Goal: Transaction & Acquisition: Purchase product/service

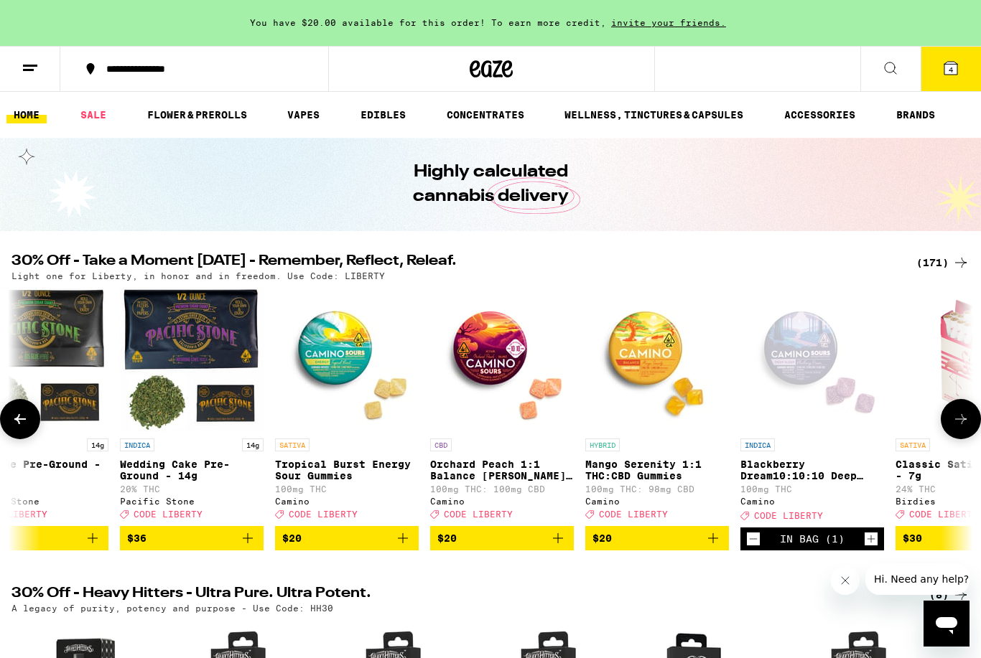
scroll to position [0, 216]
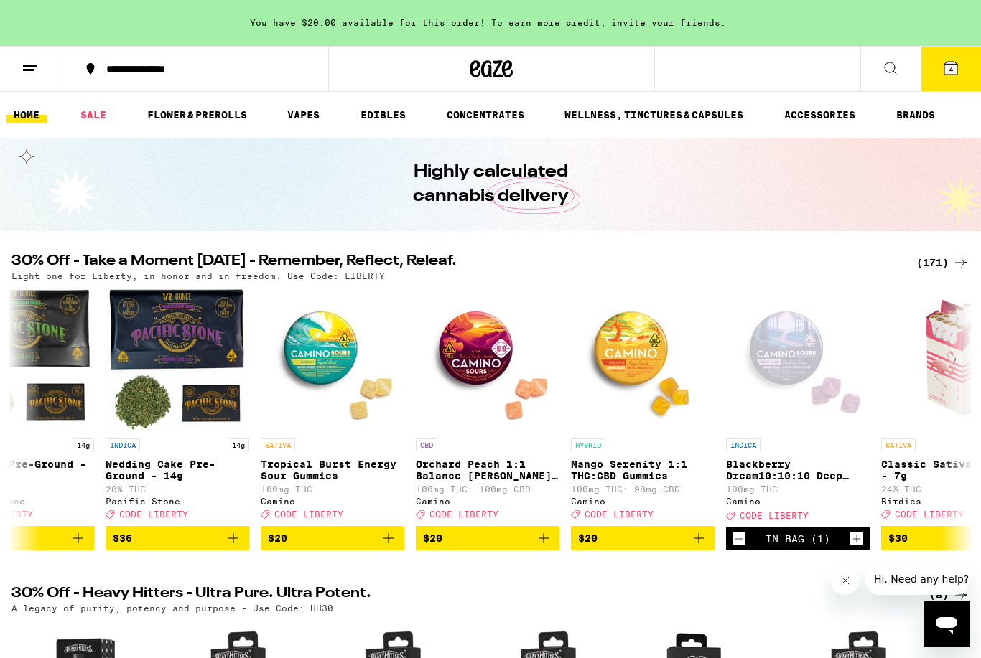
click at [935, 68] on button "4" at bounding box center [950, 69] width 60 height 45
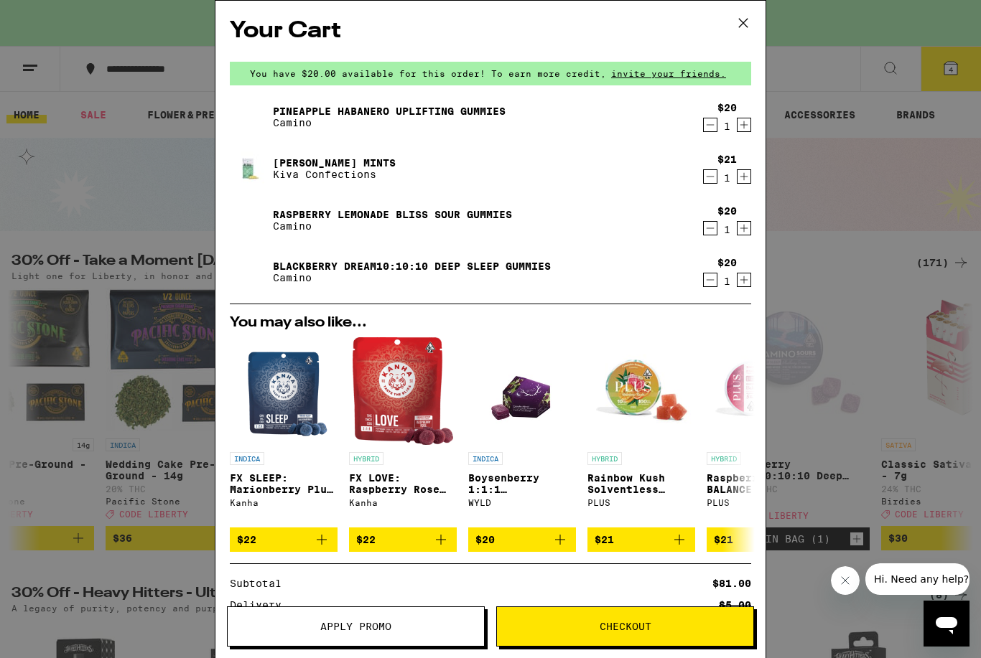
click at [752, 20] on icon at bounding box center [743, 23] width 22 height 22
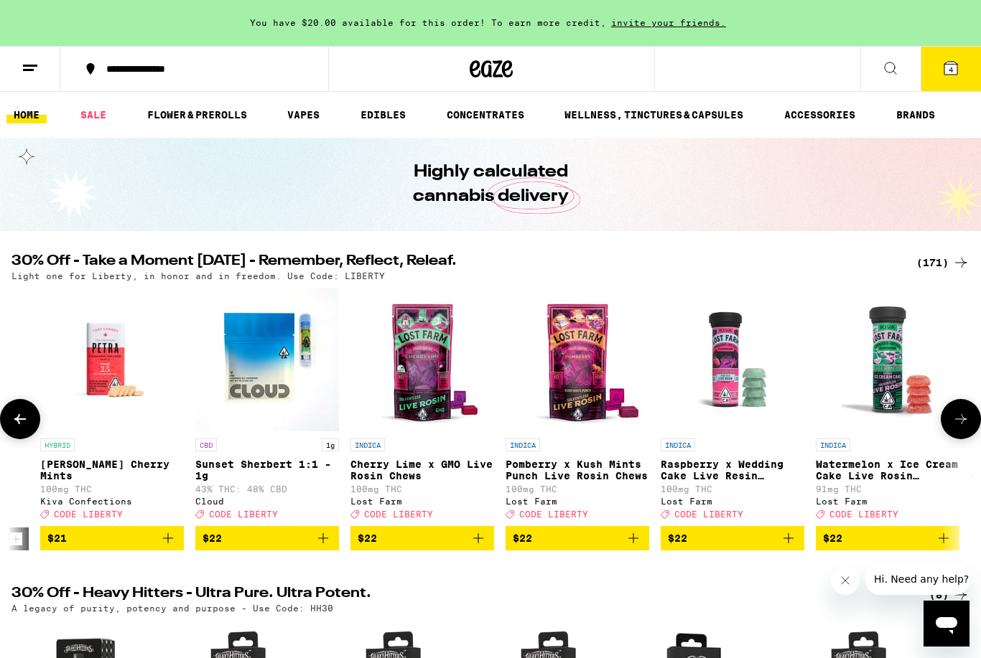
scroll to position [0, 11602]
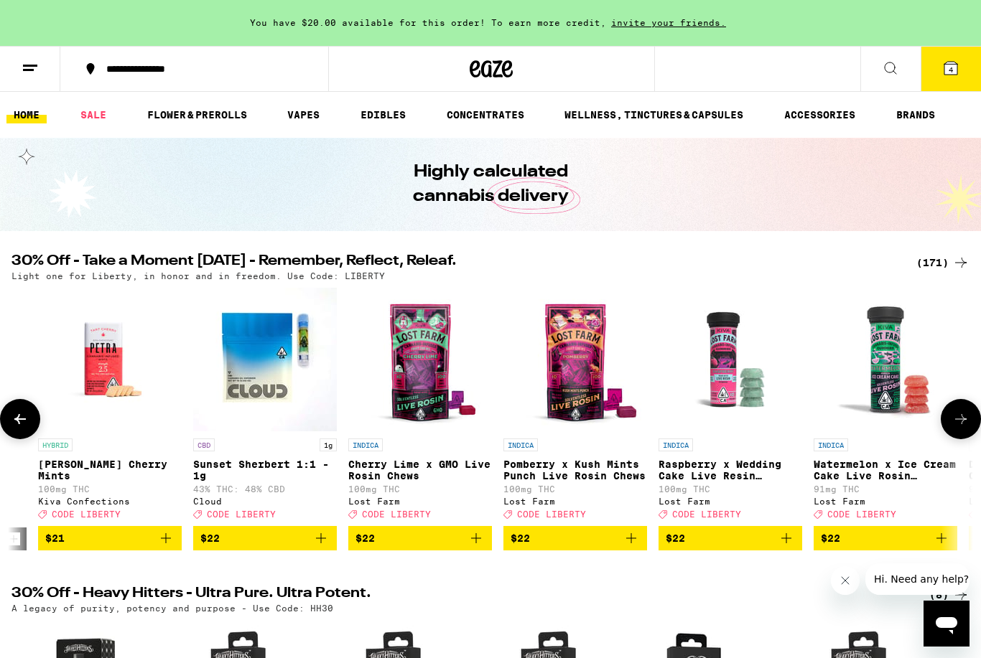
click at [630, 547] on icon "Add to bag" at bounding box center [630, 538] width 17 height 17
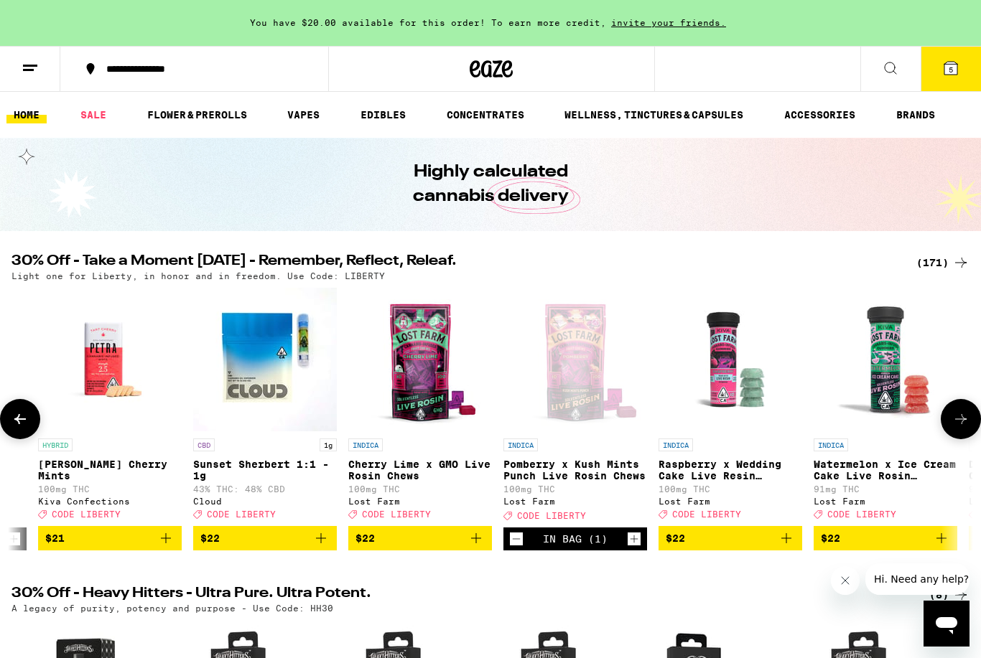
click at [487, 526] on link "INDICA Cherry Lime x GMO Live Rosin Chews 100mg THC Lost Farm Deal Created with…" at bounding box center [420, 407] width 144 height 238
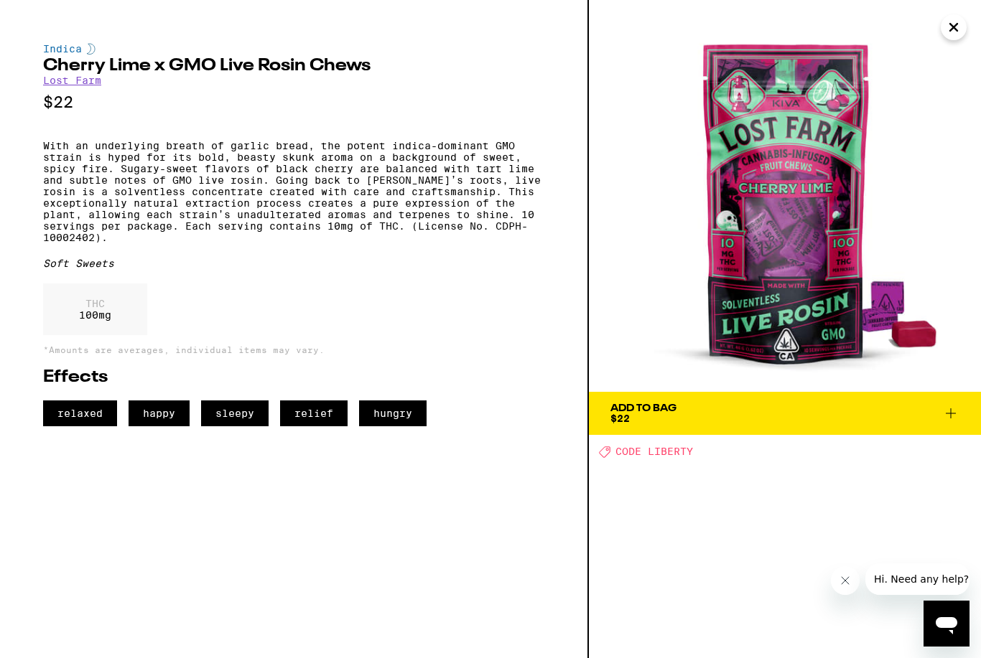
click at [724, 423] on span "Add To Bag $22" at bounding box center [784, 413] width 349 height 20
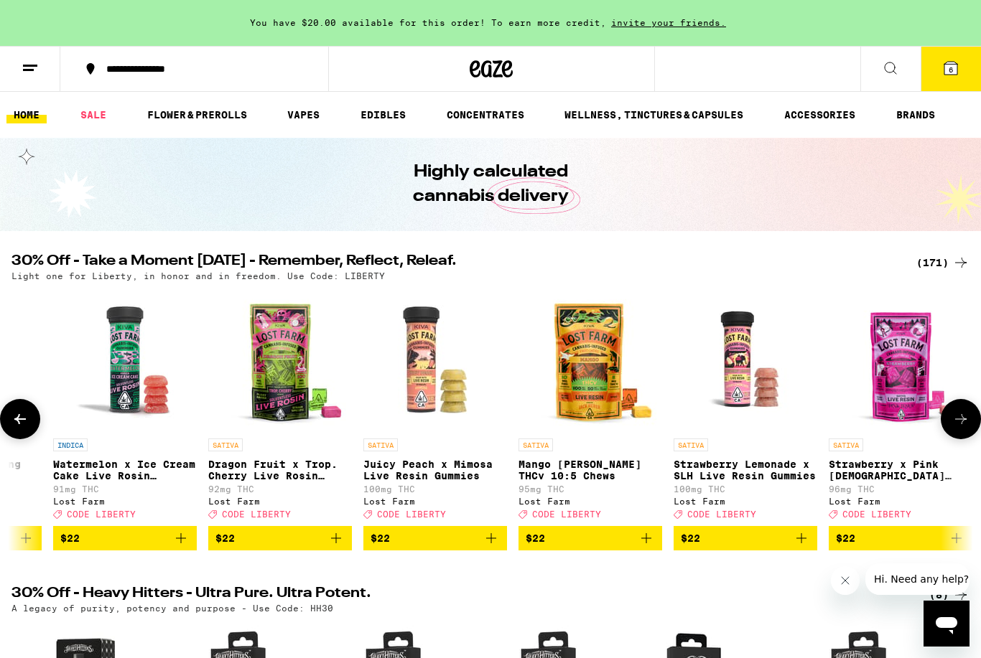
scroll to position [0, 12365]
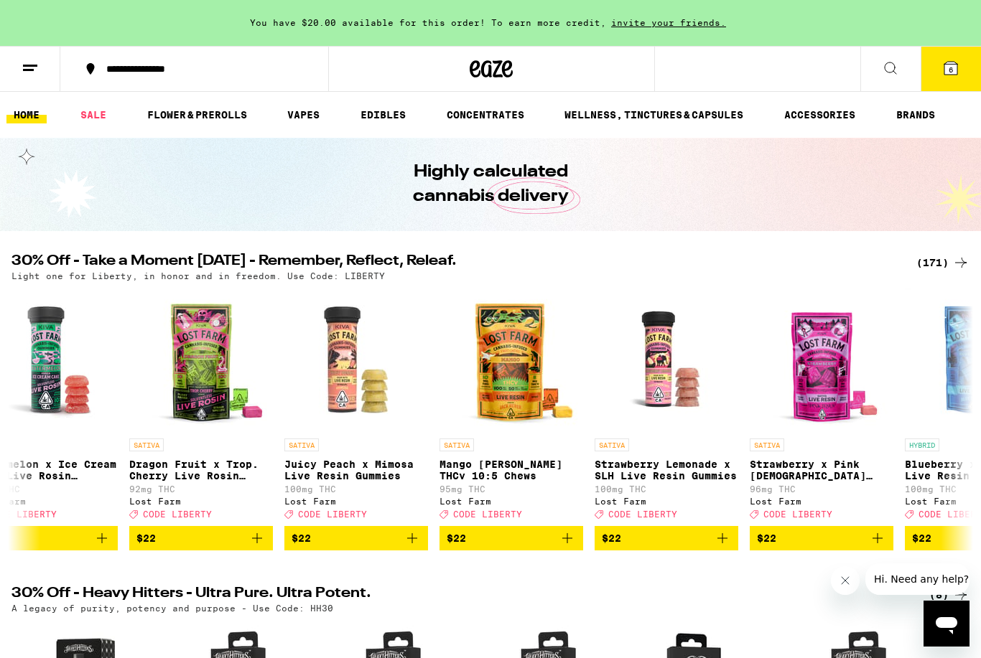
click at [439, 398] on img "Open page for Mango Jack Herer THCv 10:5 Chews from Lost Farm" at bounding box center [511, 360] width 144 height 144
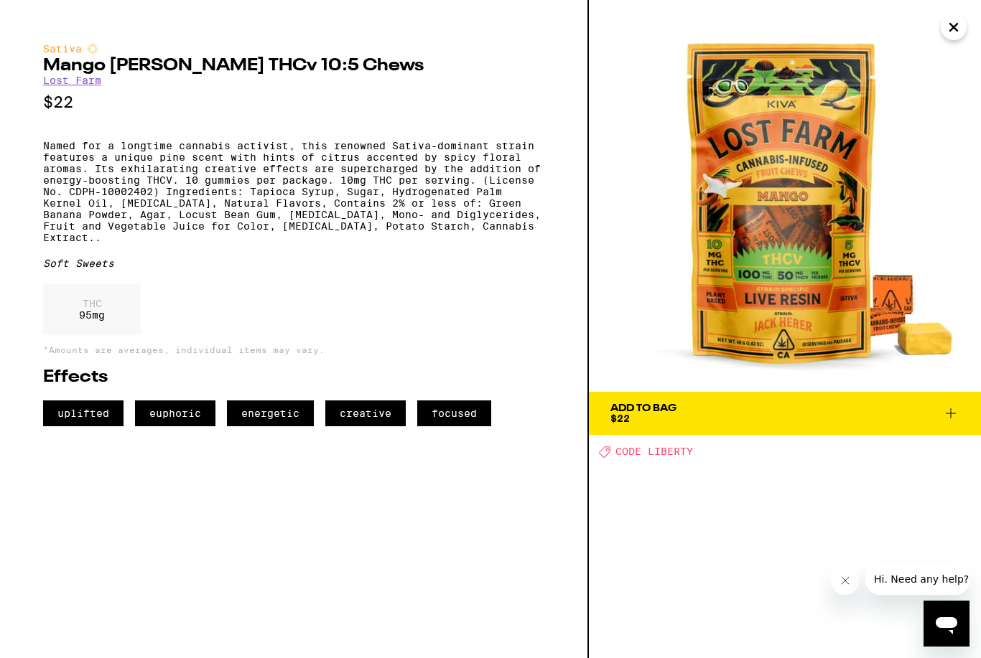
click at [956, 30] on icon "Close" at bounding box center [953, 27] width 7 height 7
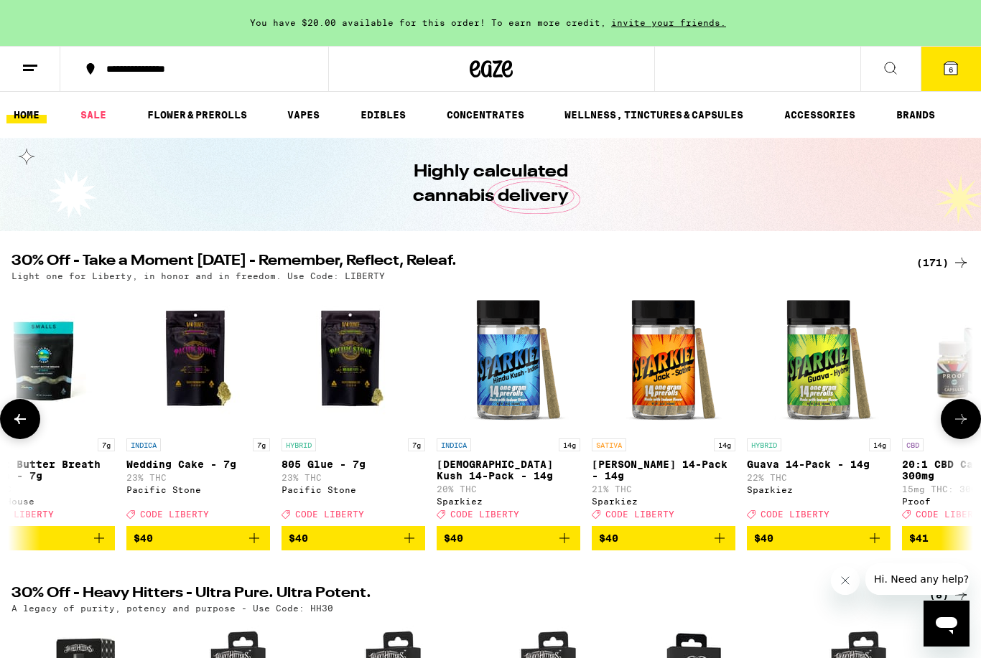
scroll to position [0, 21344]
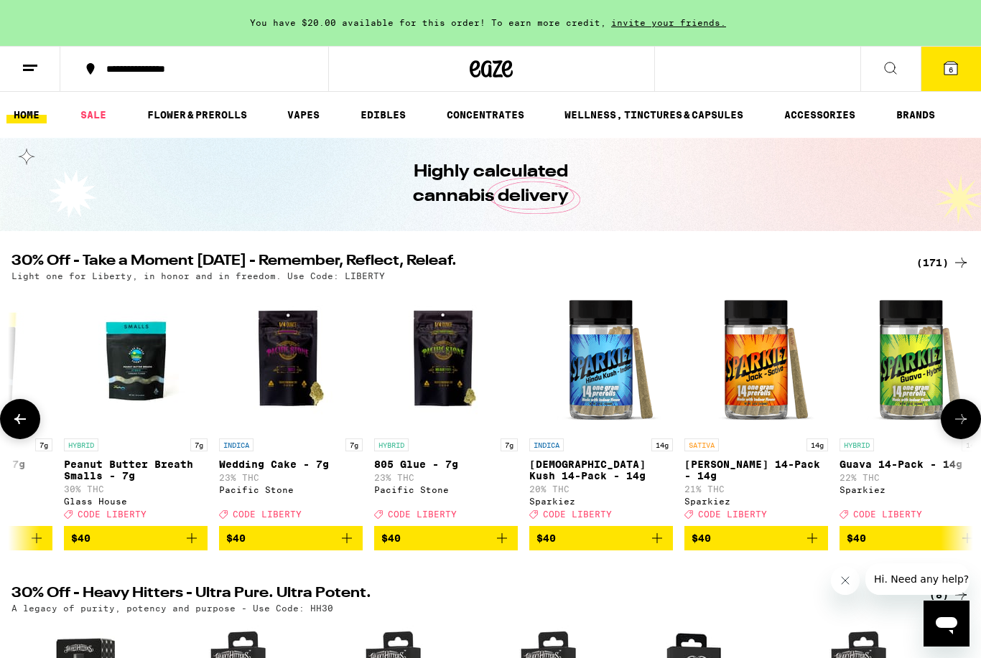
click at [441, 440] on link "HYBRID 7g 805 Glue - 7g 23% THC Pacific Stone Deal Created with Sketch. CODE LI…" at bounding box center [446, 407] width 144 height 238
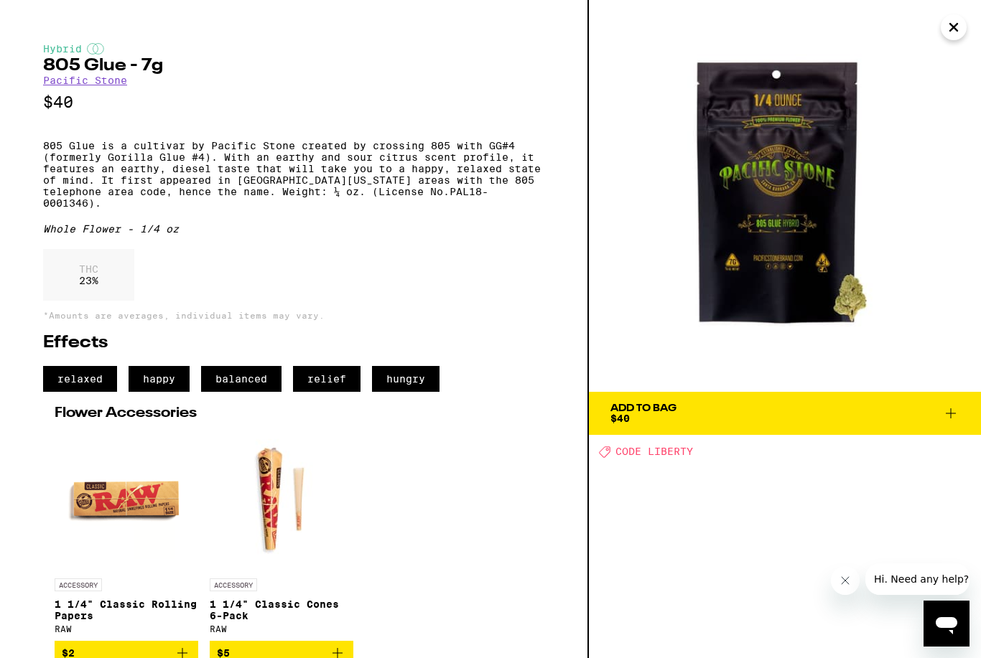
click at [947, 30] on icon "Close" at bounding box center [953, 28] width 17 height 22
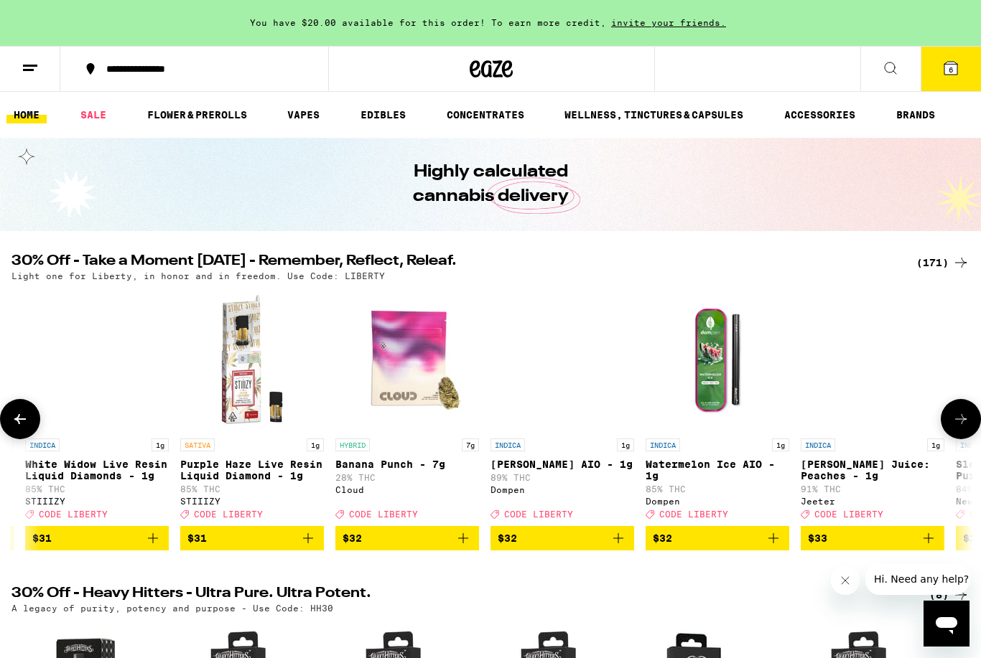
scroll to position [0, 17949]
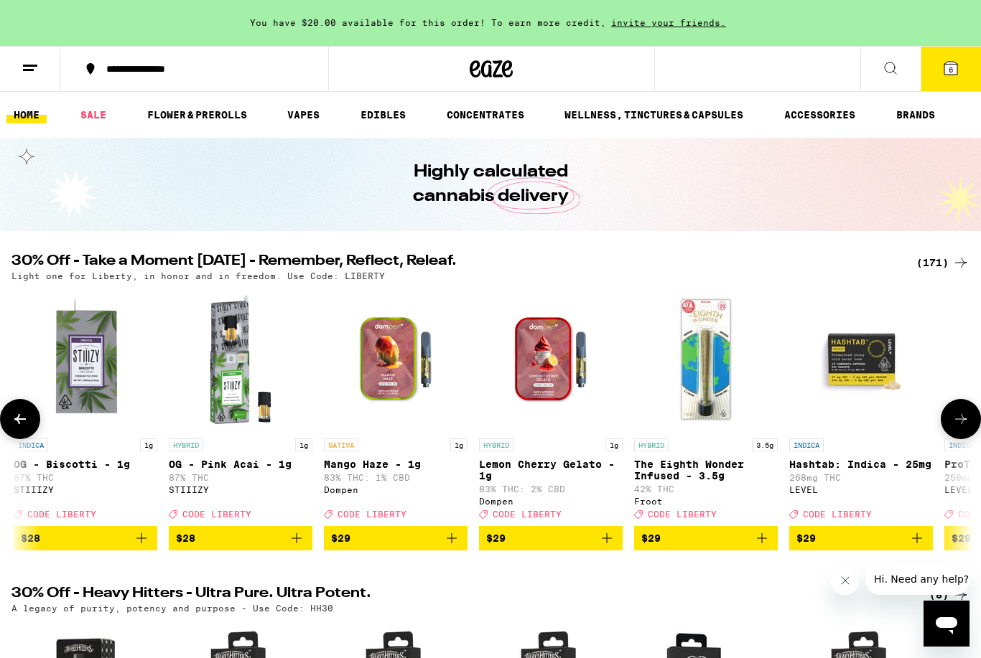
click at [312, 376] on img "Open page for OG - Pink Acai - 1g from STIIIZY" at bounding box center [241, 360] width 144 height 144
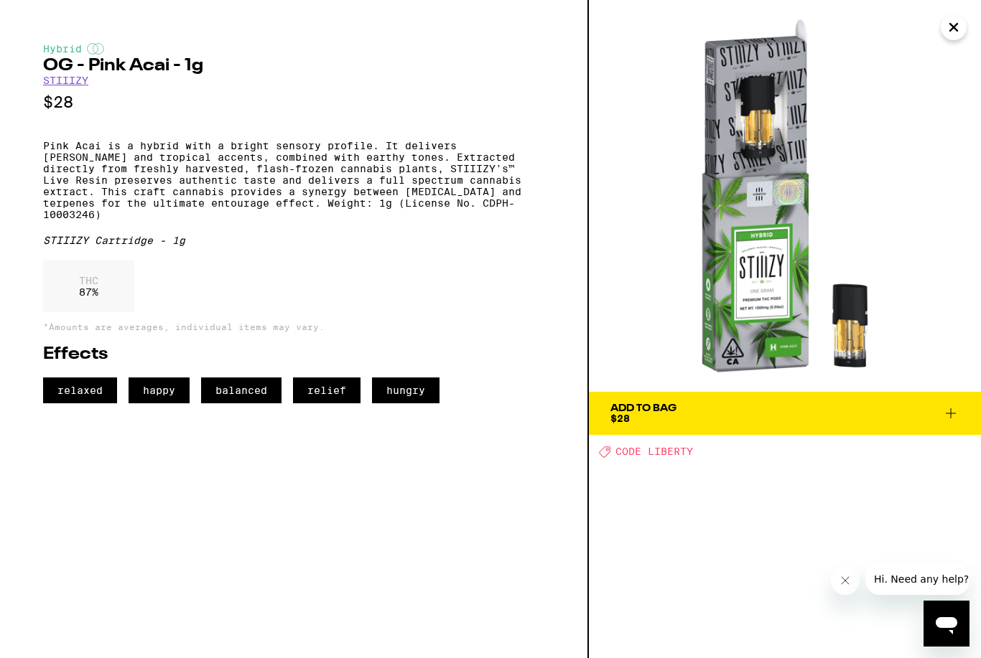
click at [950, 30] on icon "Close" at bounding box center [953, 27] width 7 height 7
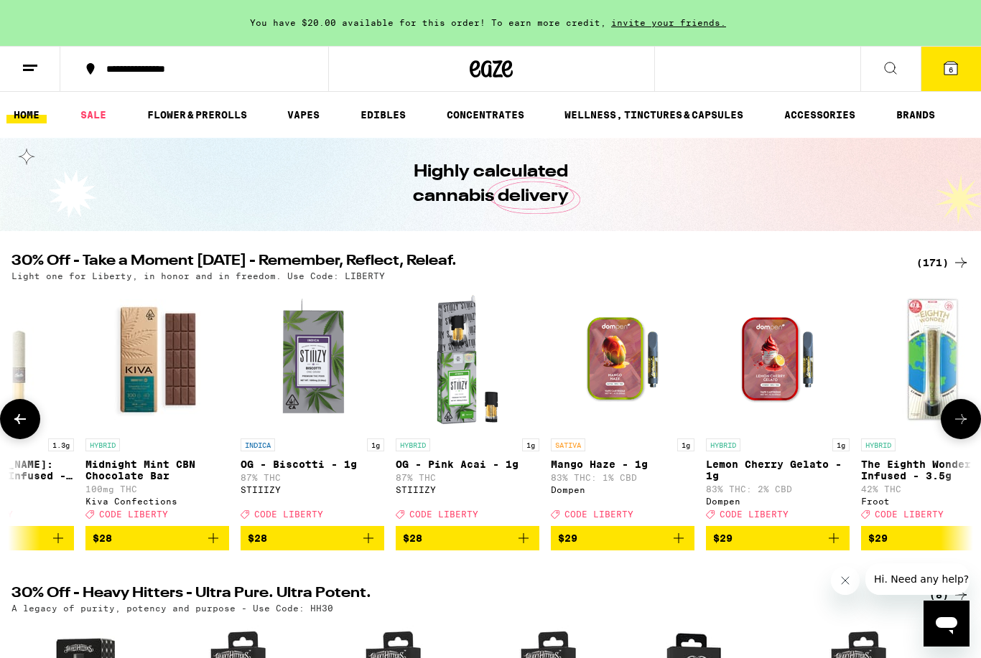
click at [30, 431] on button at bounding box center [20, 419] width 40 height 40
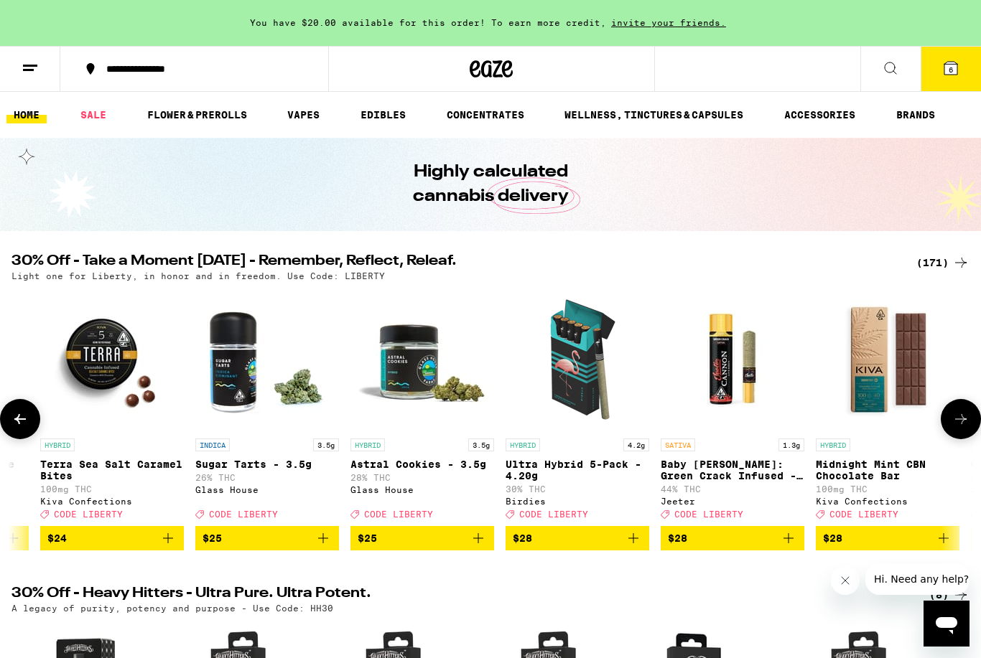
scroll to position [0, 14784]
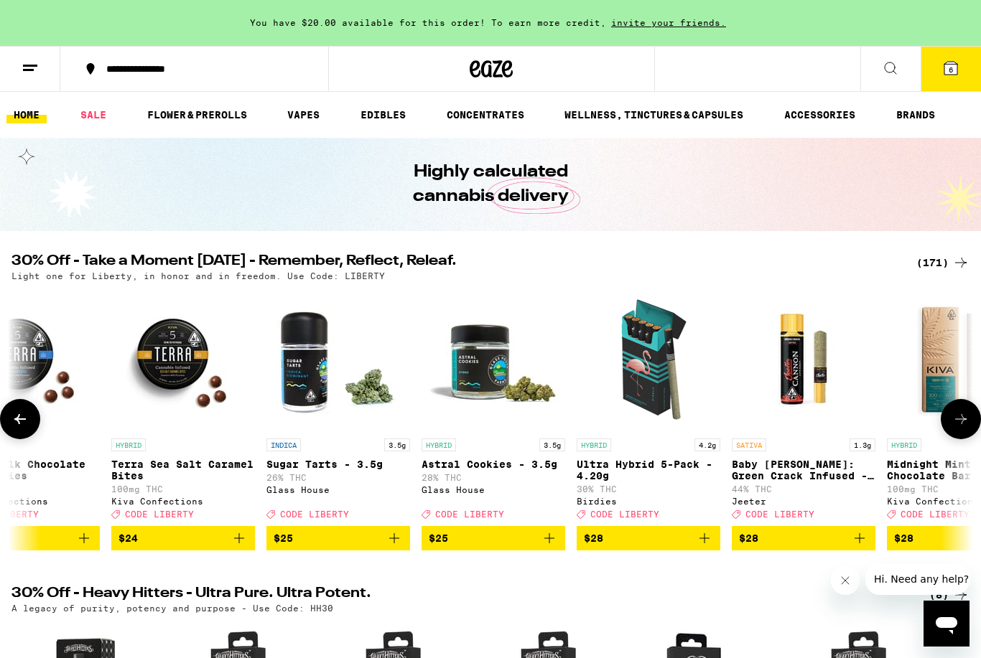
click at [30, 431] on button at bounding box center [20, 419] width 40 height 40
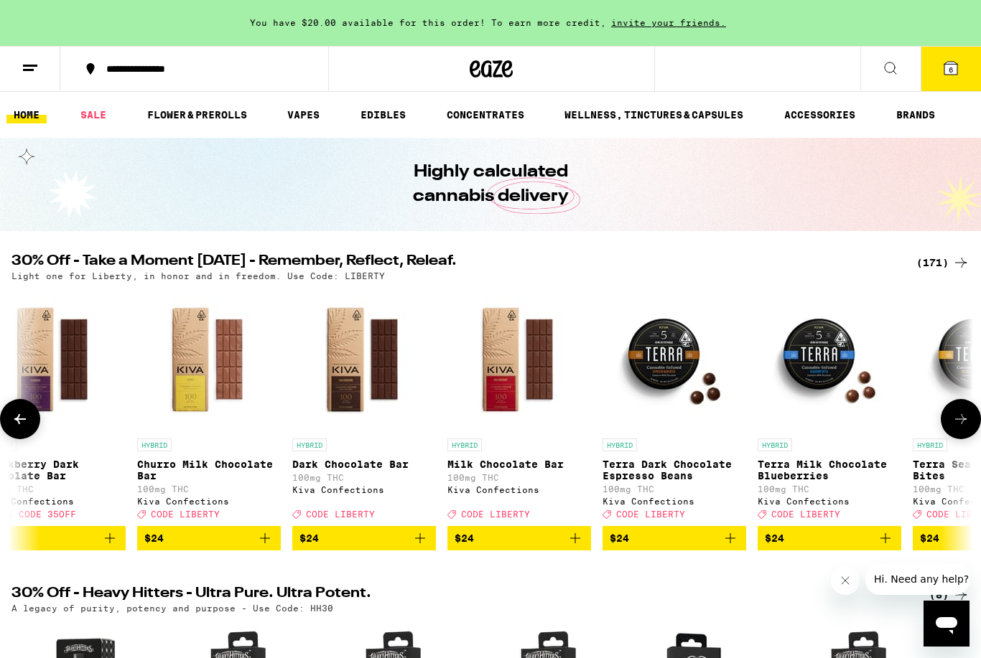
click at [30, 431] on button at bounding box center [20, 419] width 40 height 40
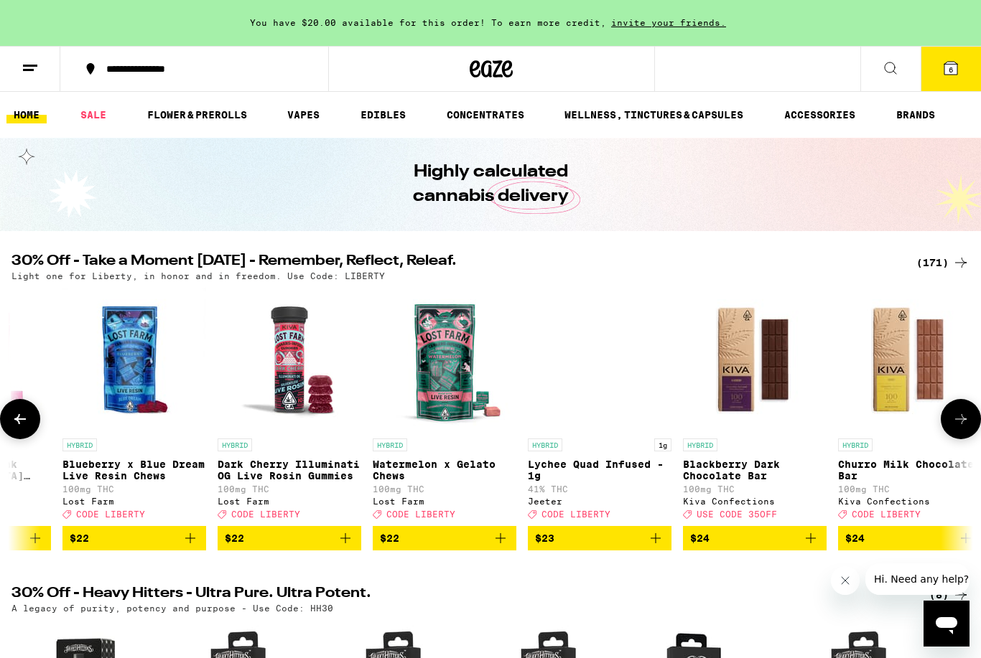
scroll to position [0, 13182]
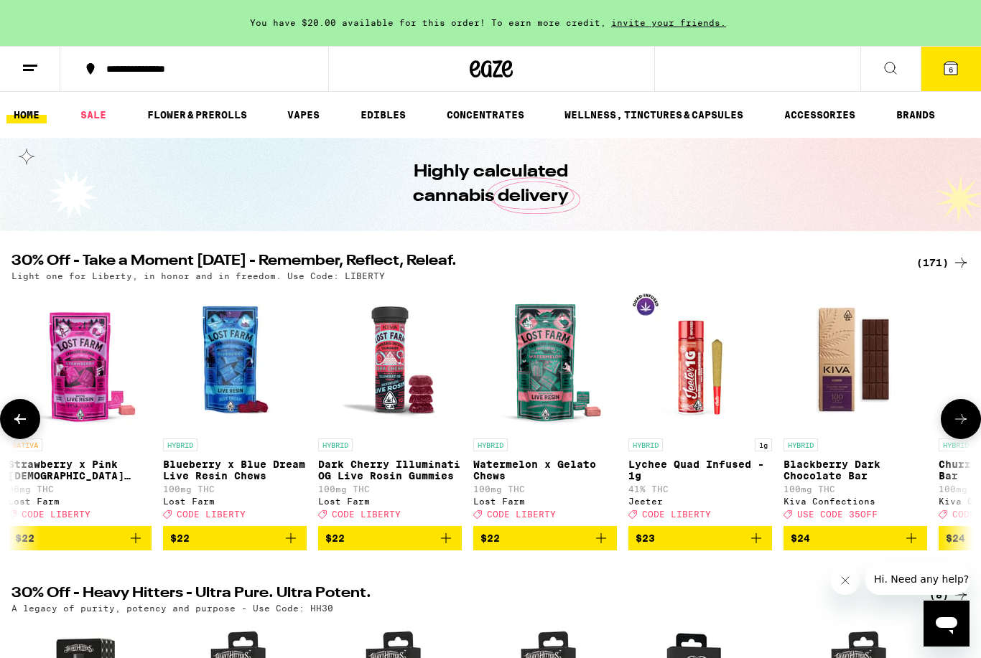
click at [24, 426] on icon at bounding box center [19, 419] width 17 height 17
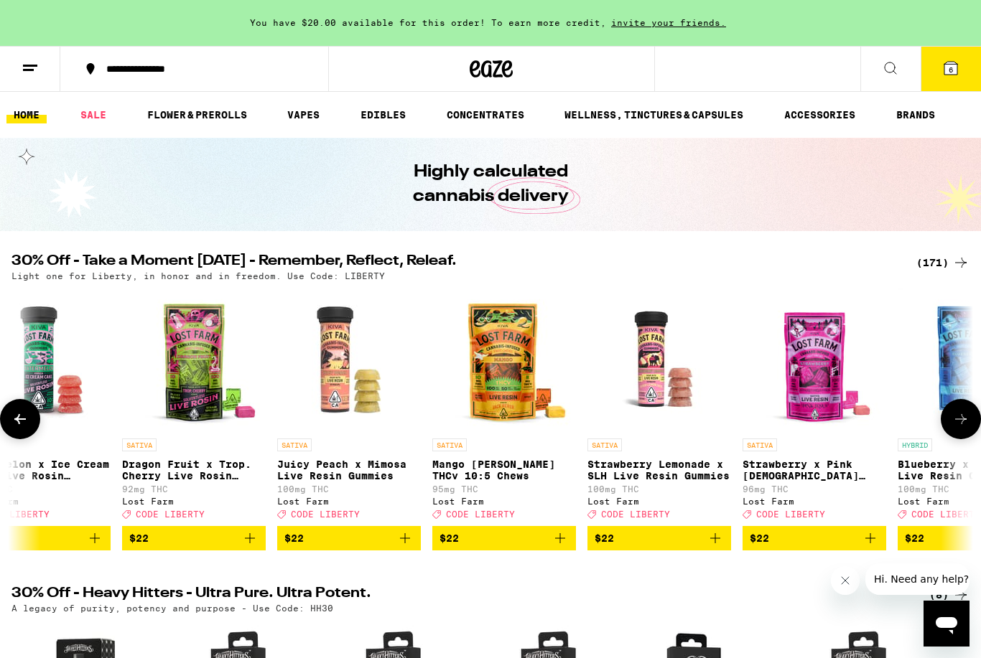
scroll to position [0, 12381]
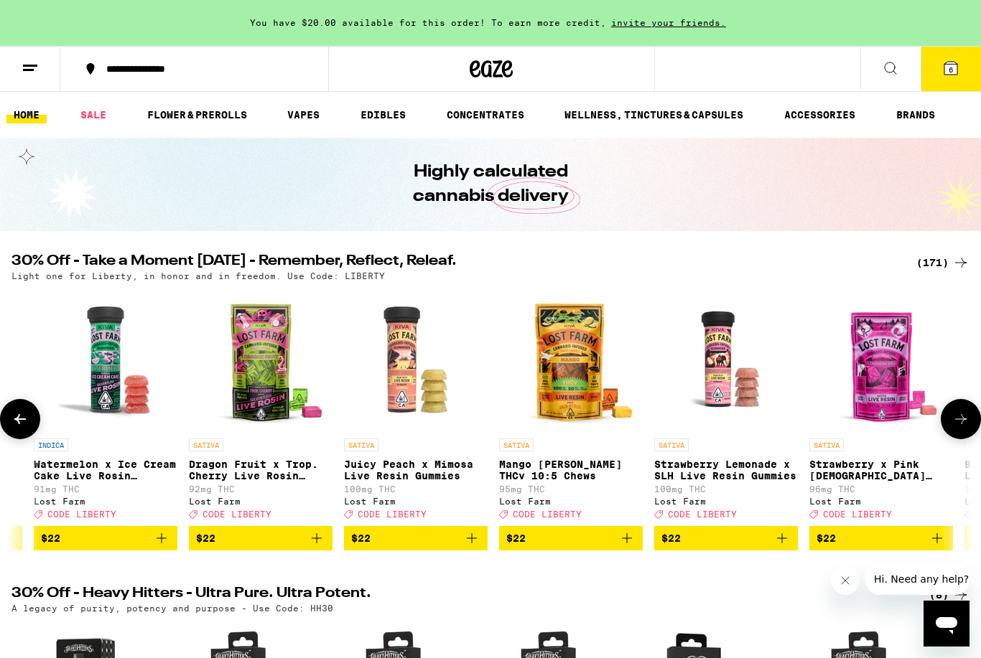
click at [24, 426] on icon at bounding box center [19, 419] width 17 height 17
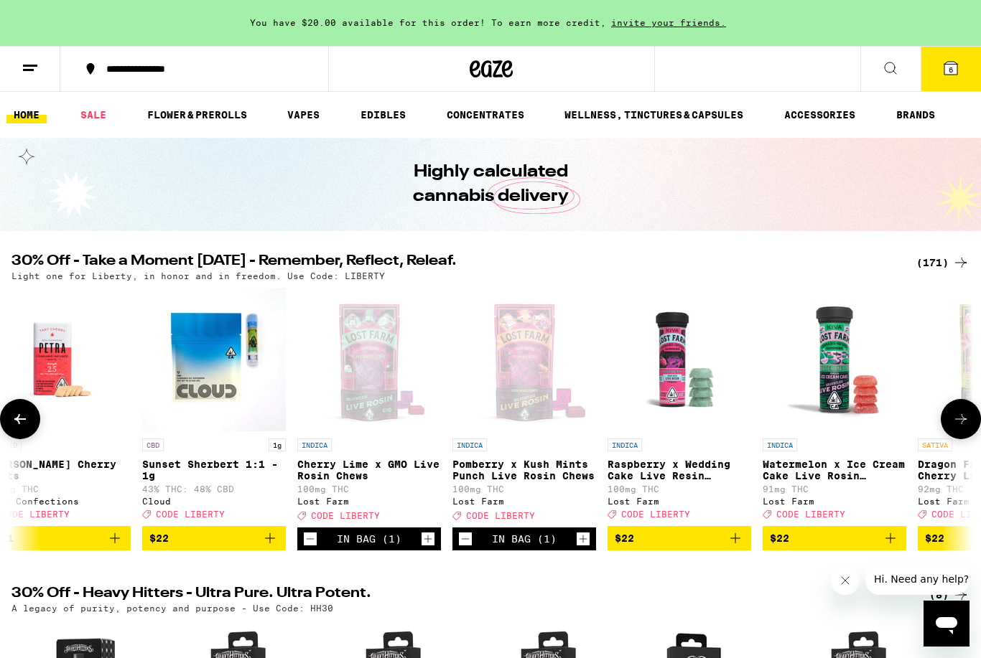
scroll to position [0, 11580]
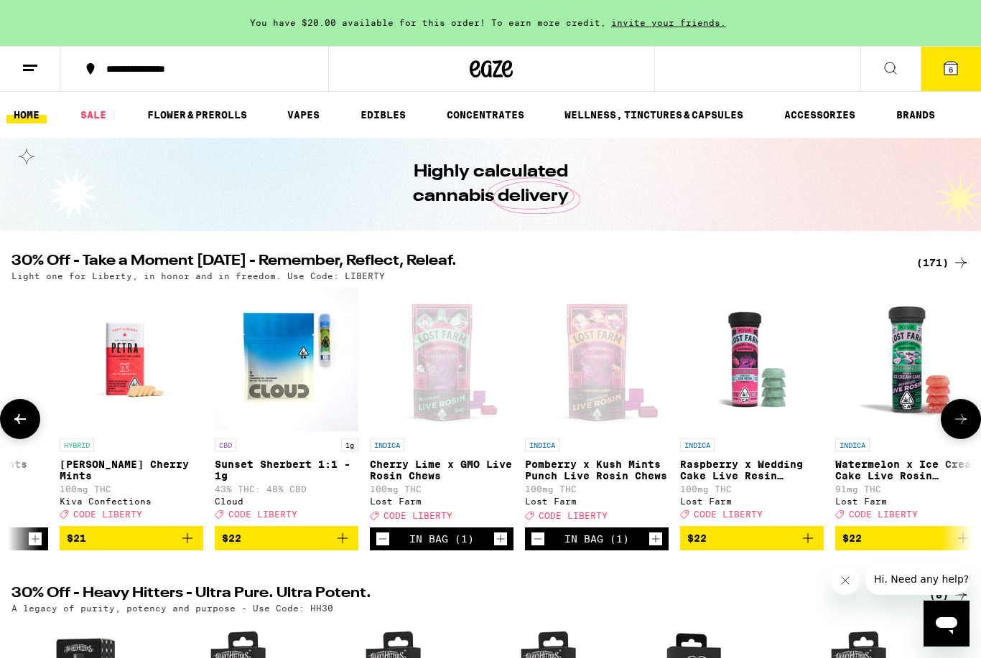
click at [24, 426] on icon at bounding box center [19, 419] width 17 height 17
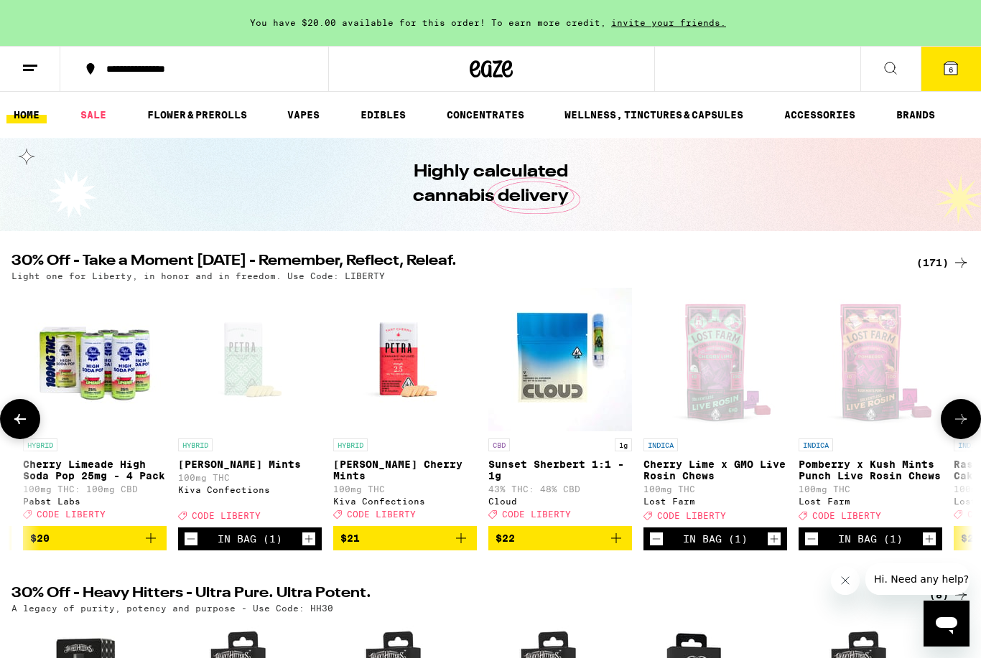
scroll to position [0, 10779]
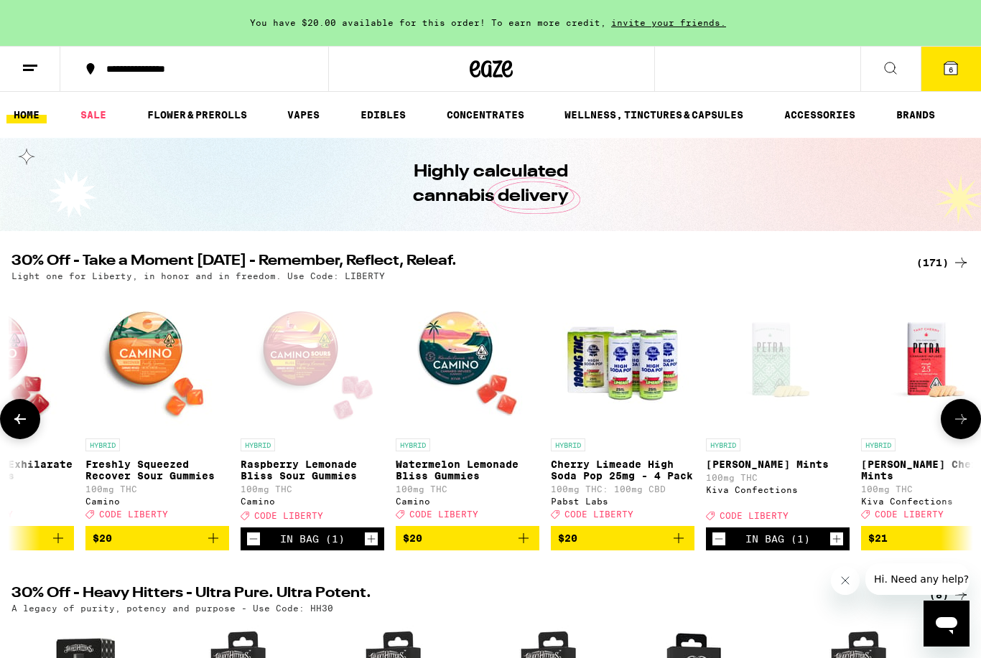
click at [22, 426] on icon at bounding box center [19, 419] width 17 height 17
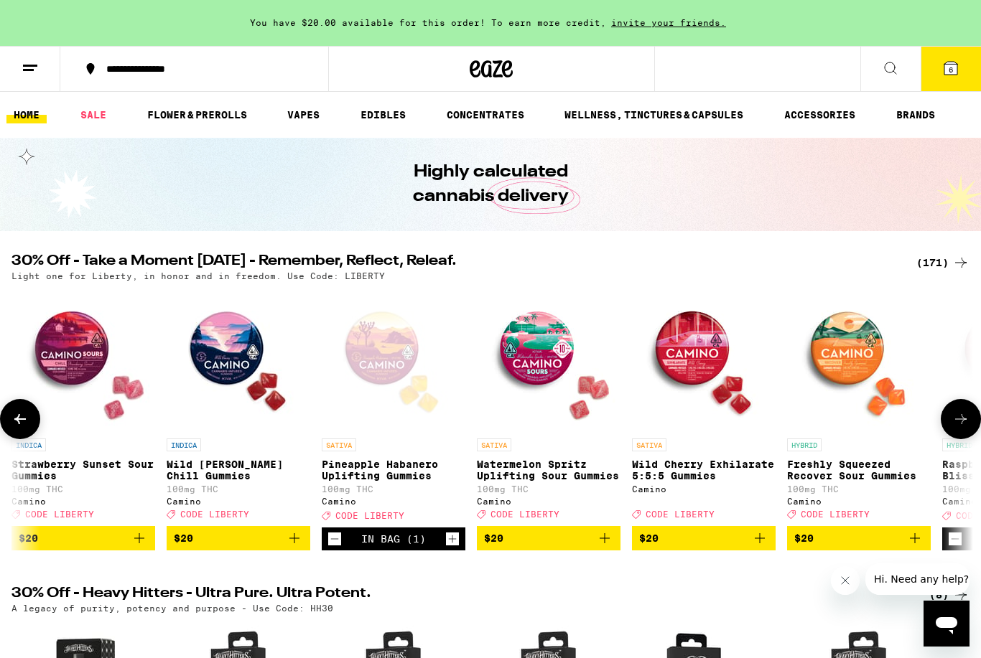
scroll to position [0, 9978]
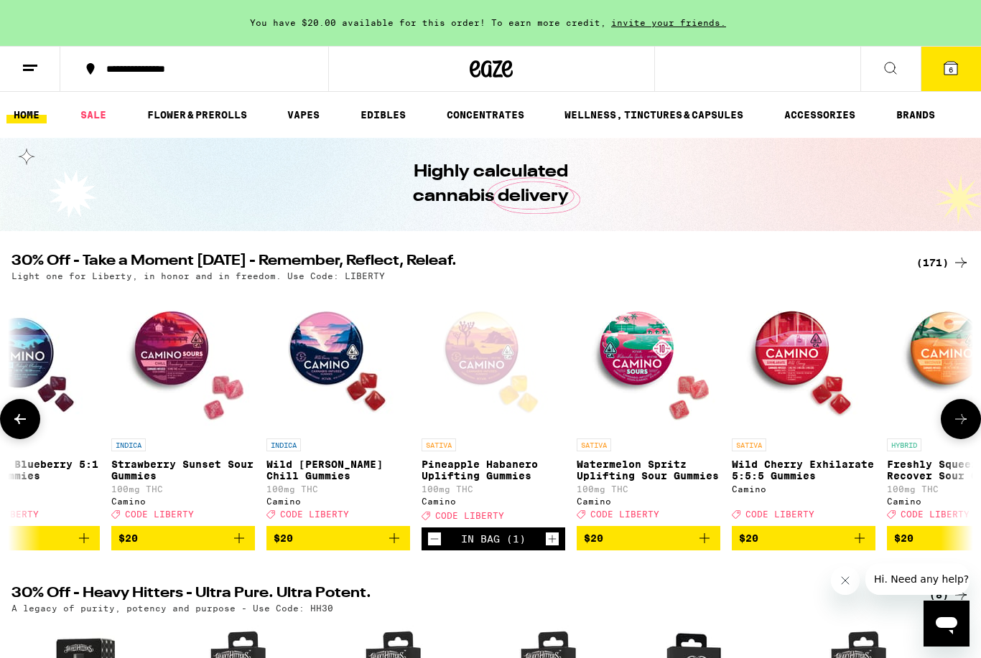
click at [22, 426] on icon at bounding box center [19, 419] width 17 height 17
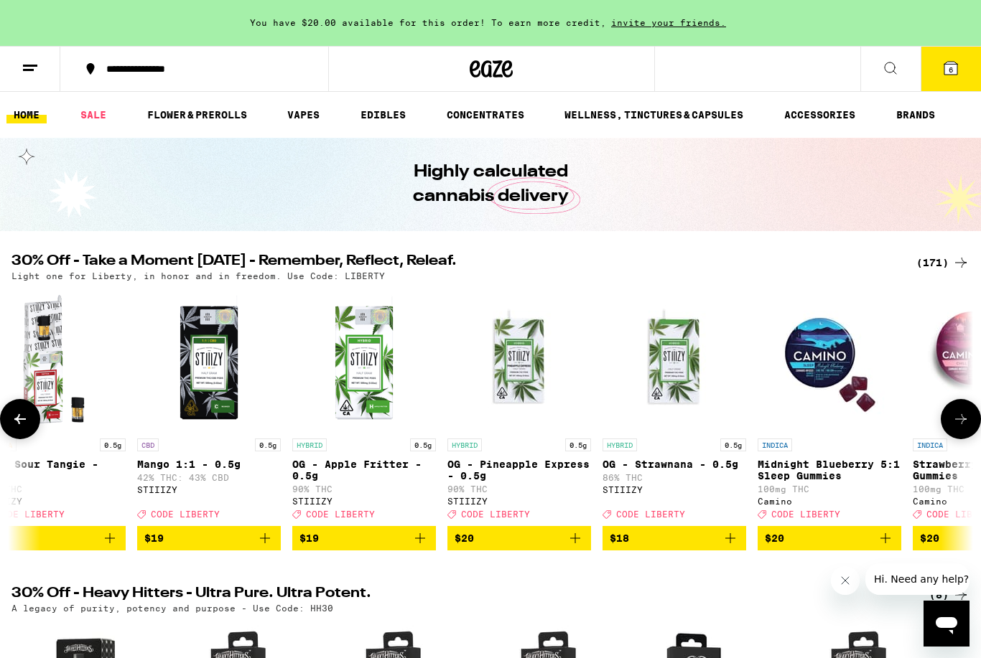
click at [22, 426] on icon at bounding box center [19, 419] width 17 height 17
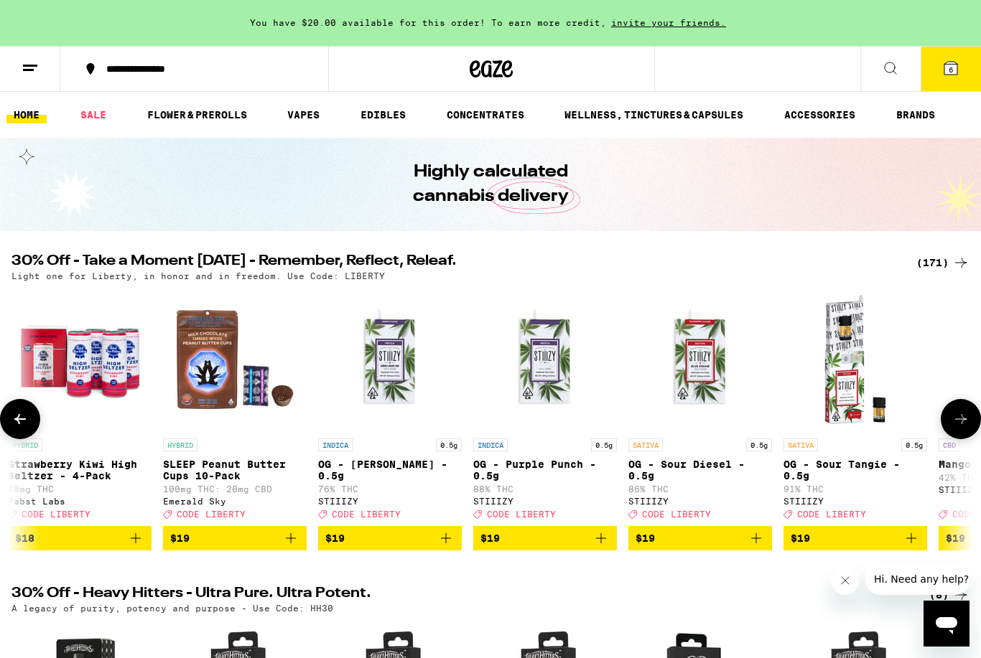
click at [22, 426] on icon at bounding box center [19, 419] width 17 height 17
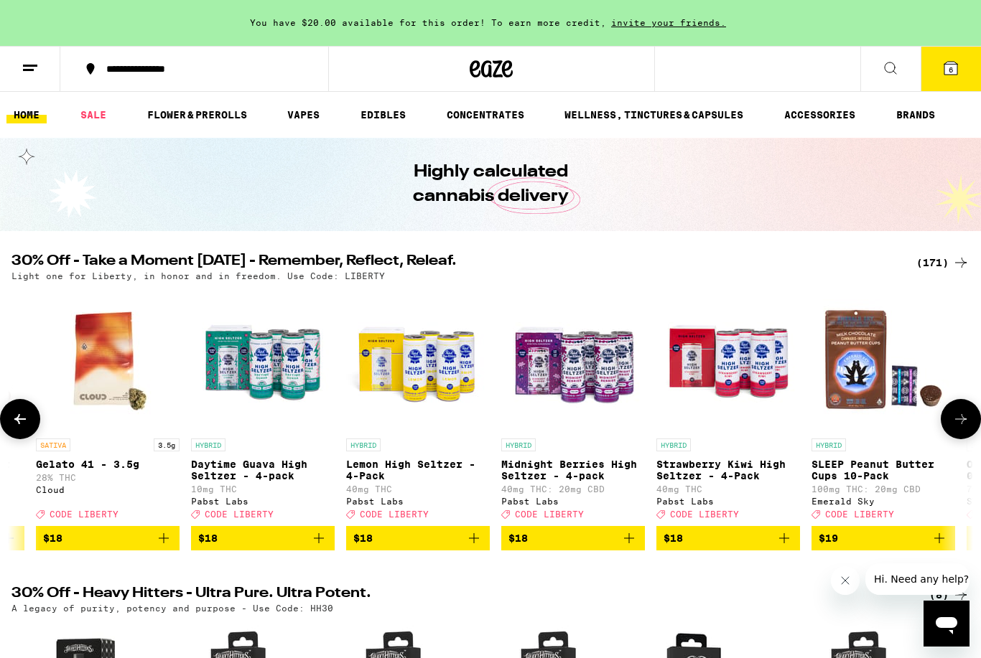
scroll to position [0, 7575]
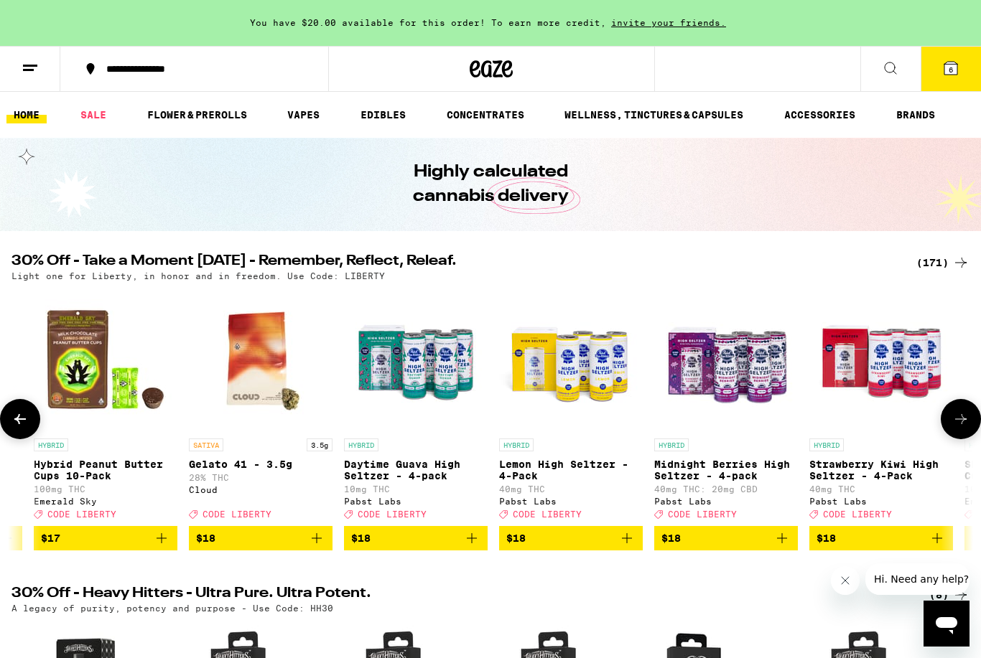
click at [22, 426] on icon at bounding box center [19, 419] width 17 height 17
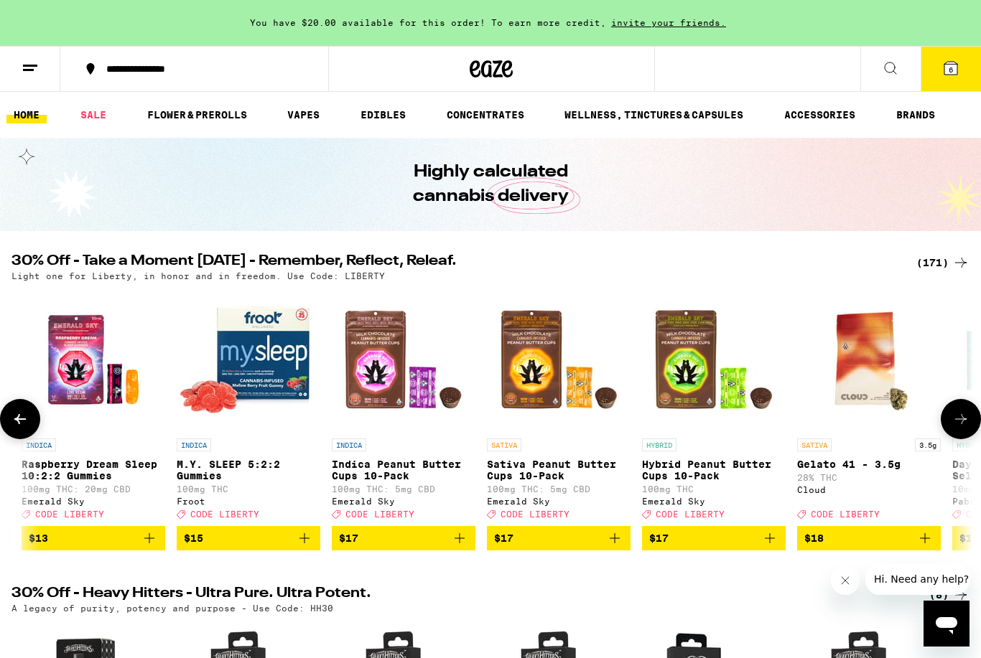
scroll to position [0, 6774]
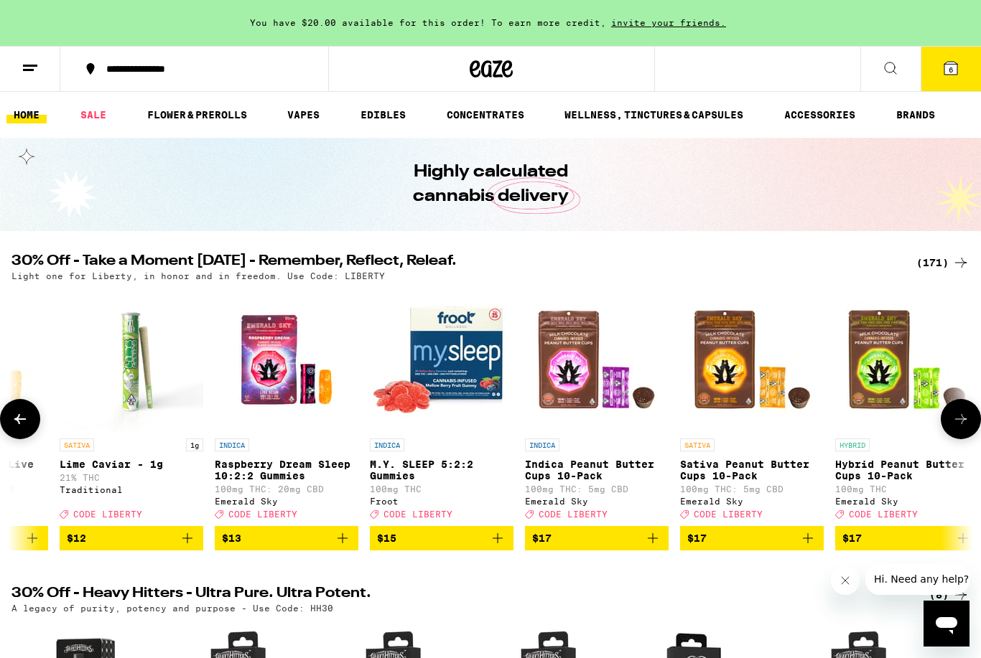
click at [22, 426] on icon at bounding box center [19, 419] width 17 height 17
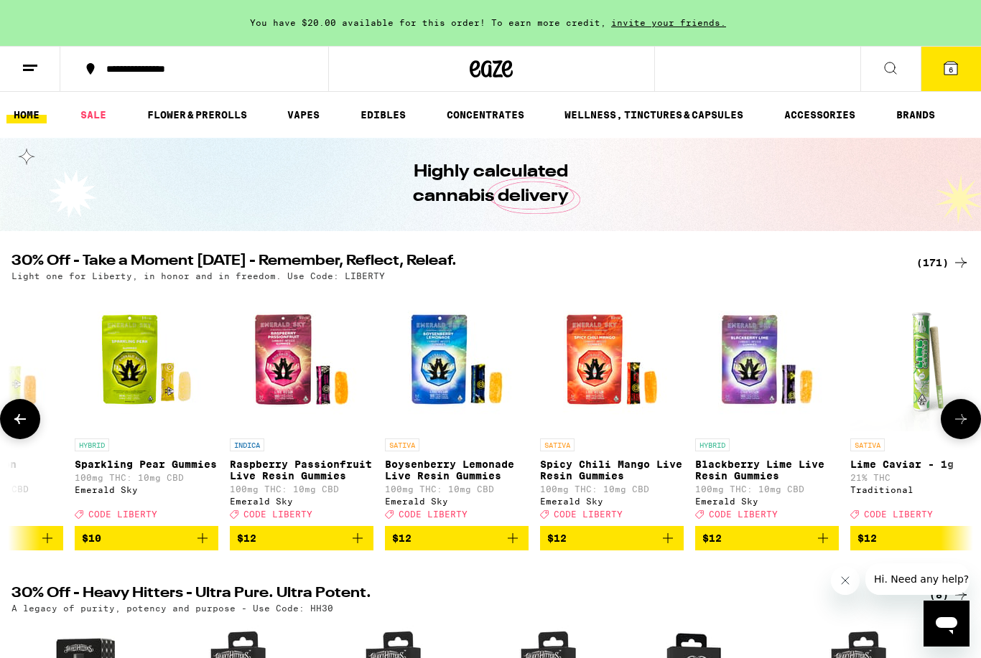
scroll to position [0, 5973]
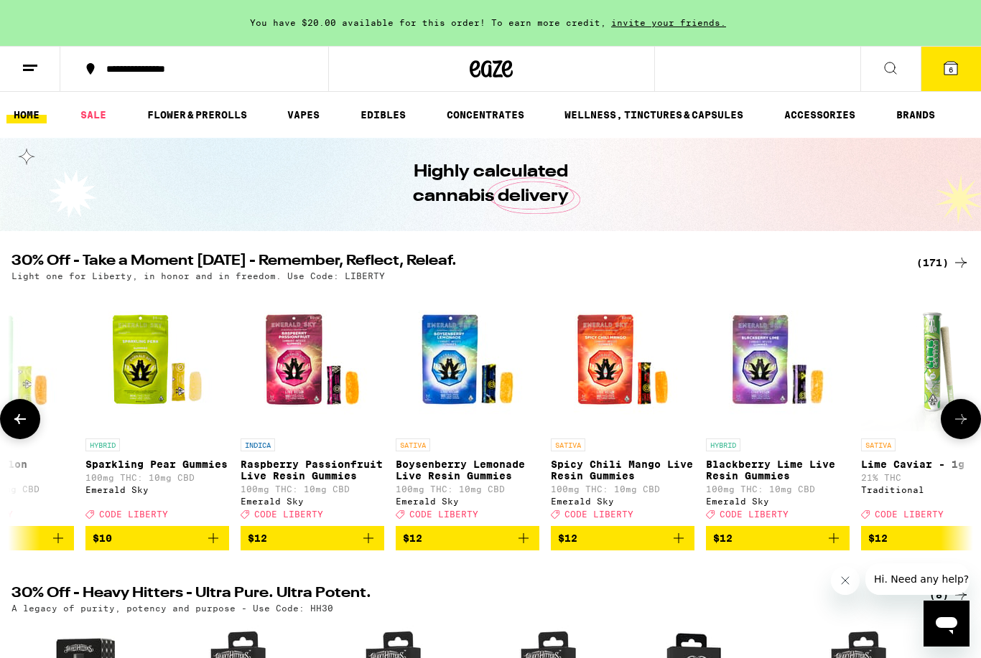
click at [22, 426] on icon at bounding box center [19, 419] width 17 height 17
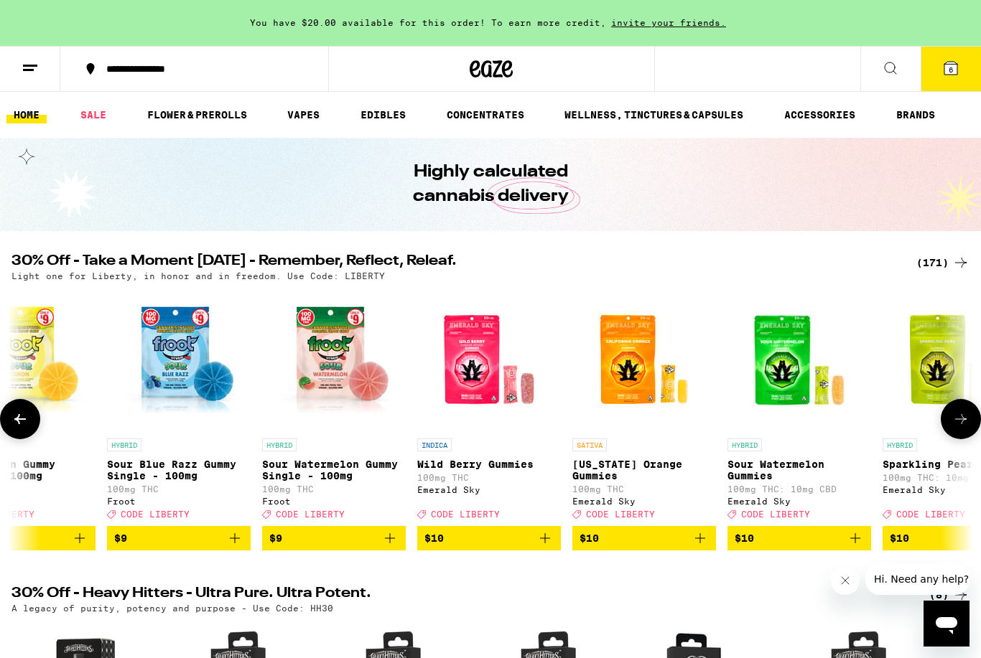
scroll to position [0, 5172]
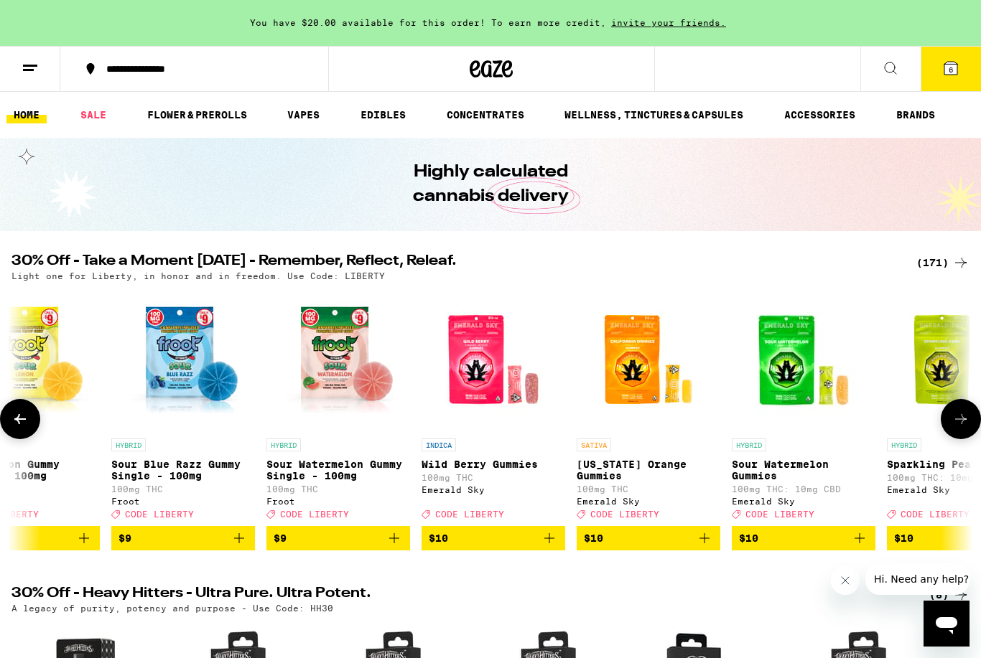
click at [22, 426] on icon at bounding box center [19, 419] width 17 height 17
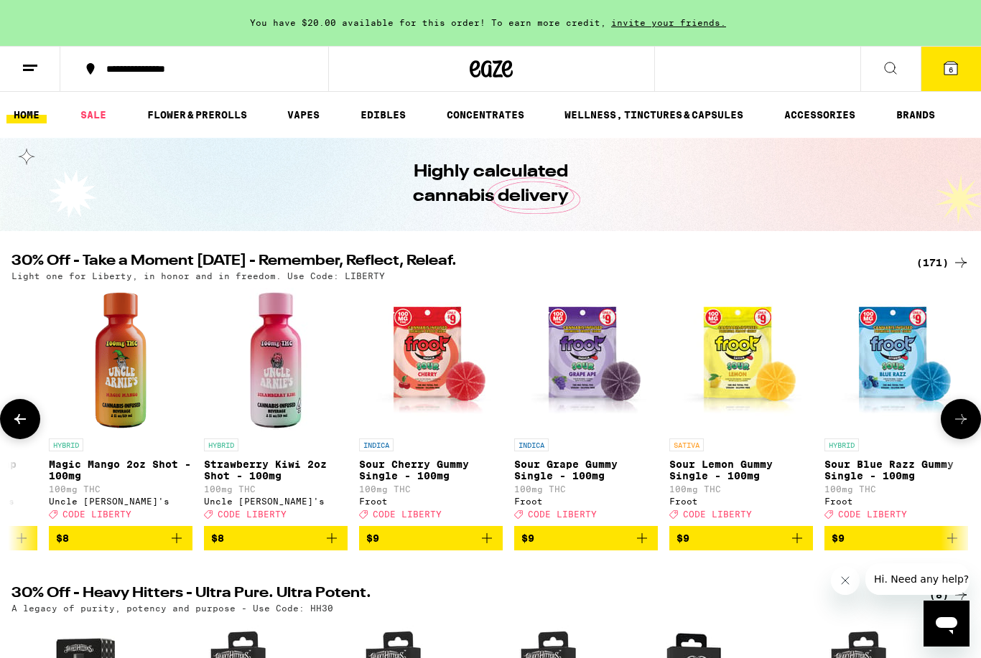
scroll to position [0, 4371]
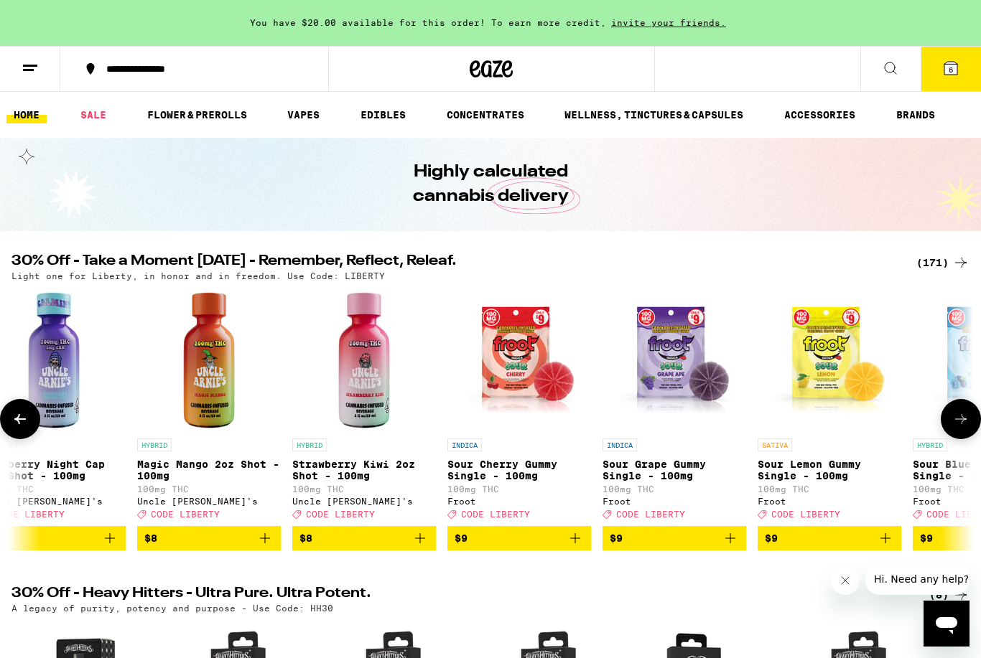
click at [22, 426] on icon at bounding box center [19, 419] width 17 height 17
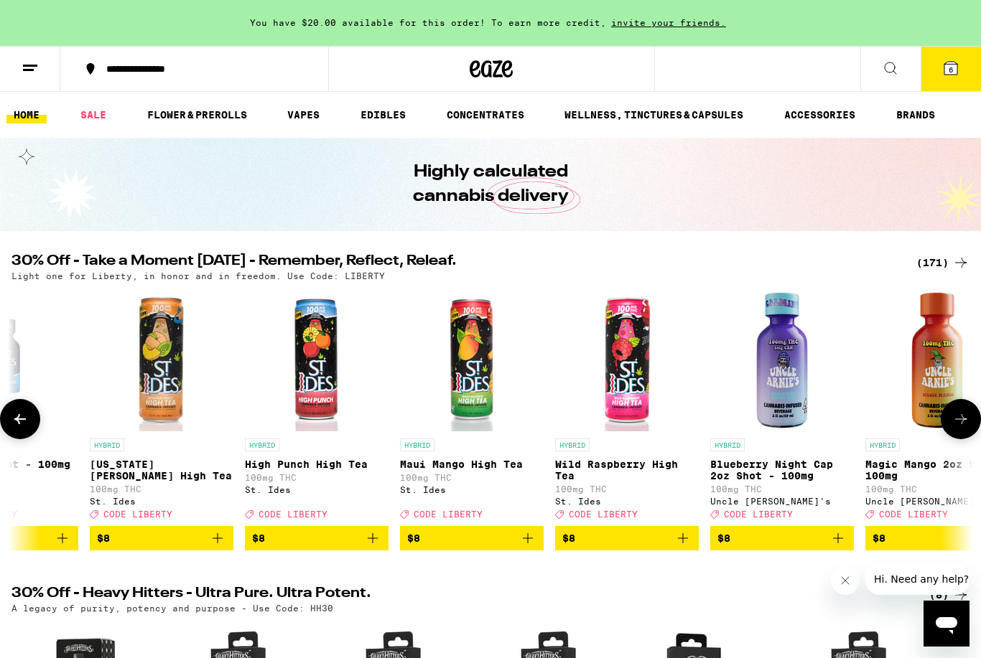
scroll to position [0, 3570]
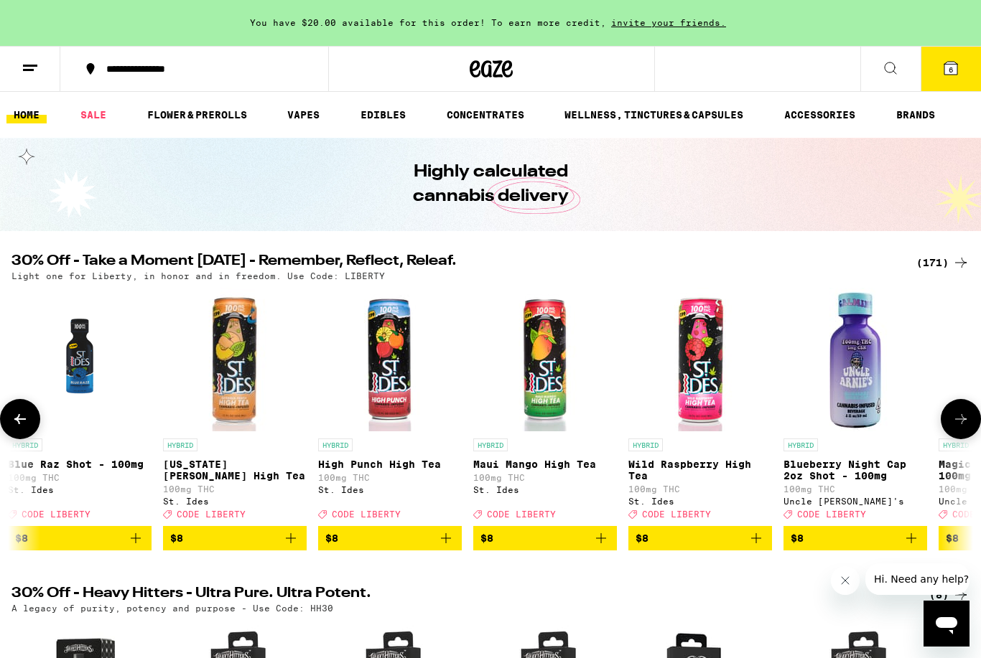
click at [22, 426] on icon at bounding box center [19, 419] width 17 height 17
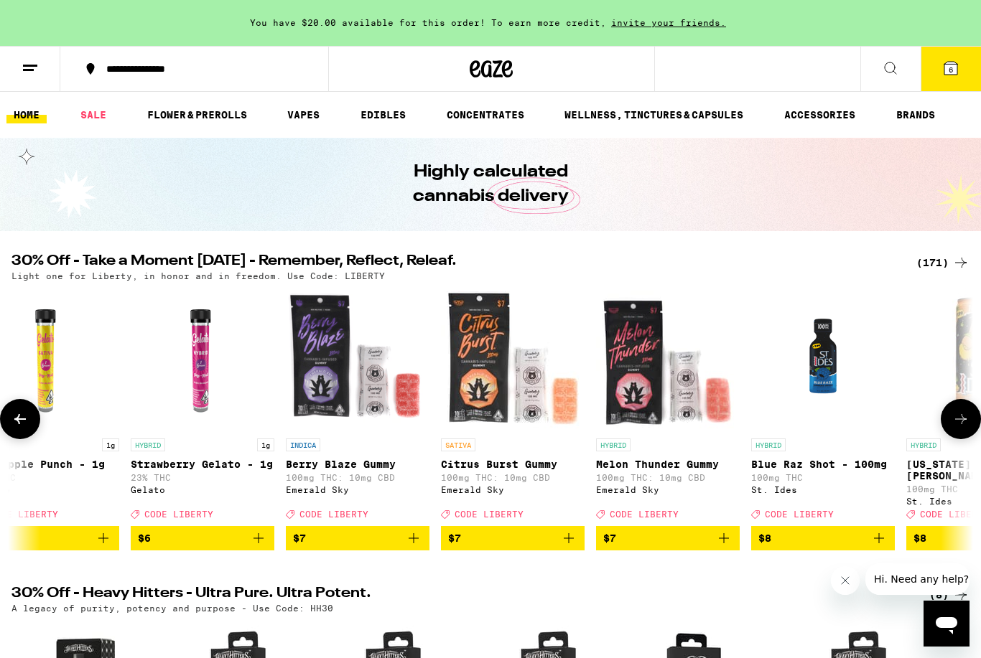
scroll to position [0, 2769]
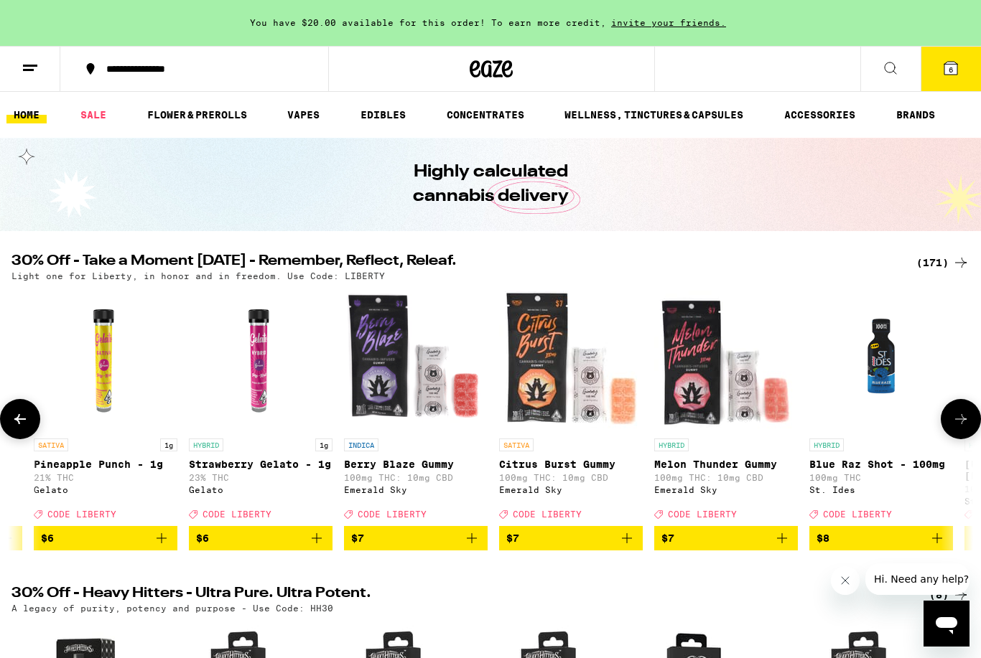
click at [22, 426] on icon at bounding box center [19, 419] width 17 height 17
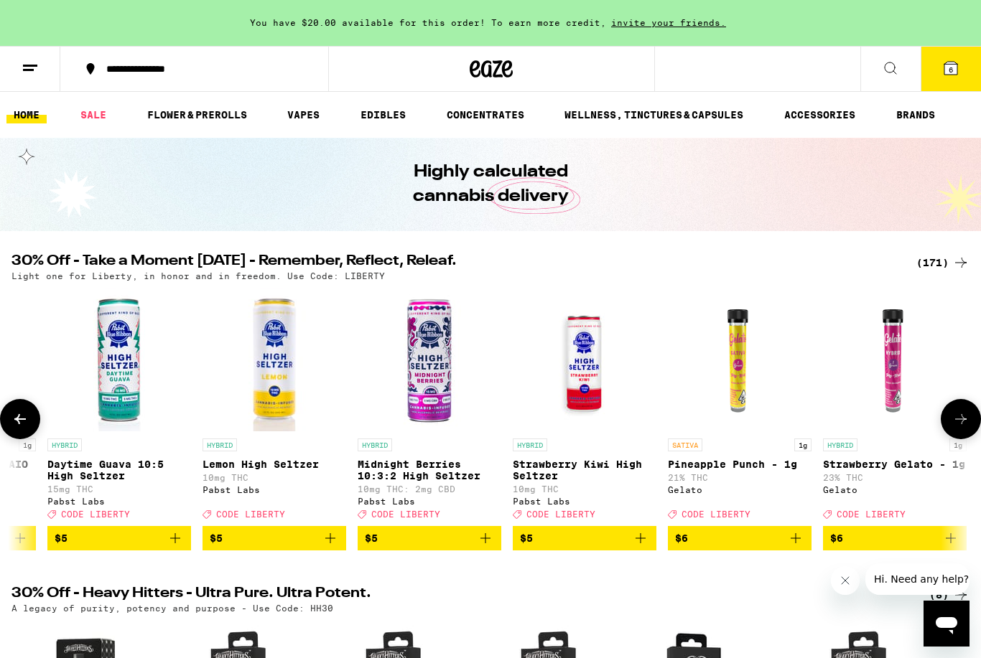
scroll to position [0, 1967]
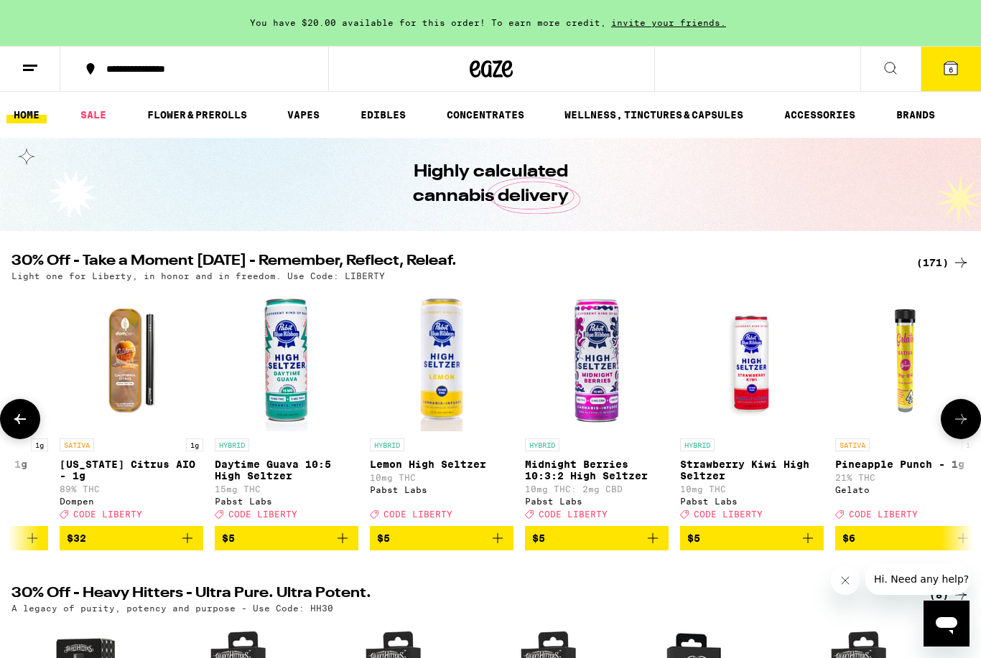
click at [22, 426] on icon at bounding box center [19, 419] width 17 height 17
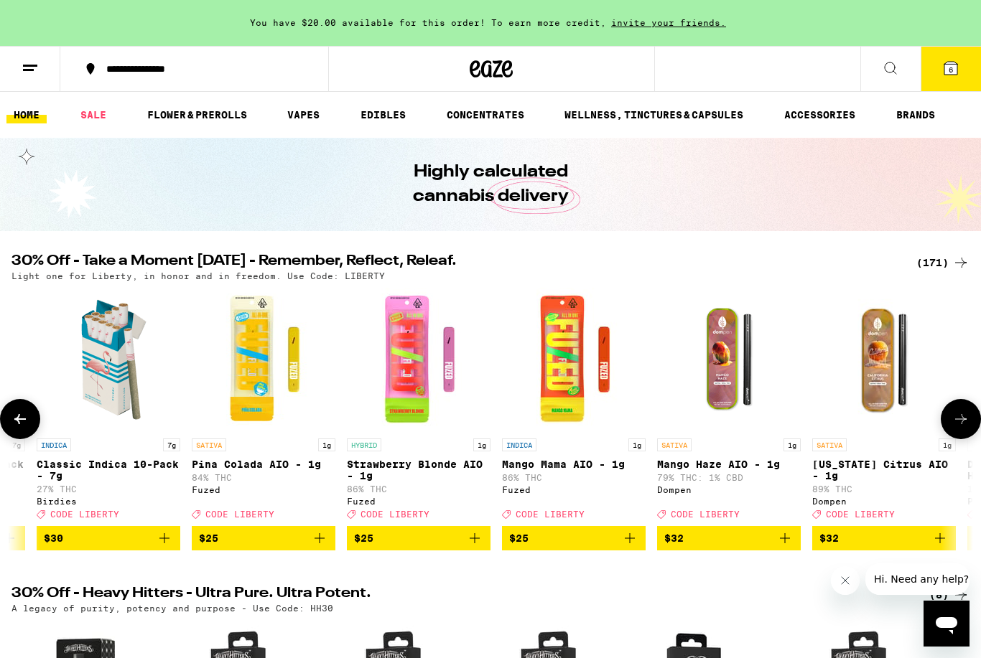
scroll to position [0, 1166]
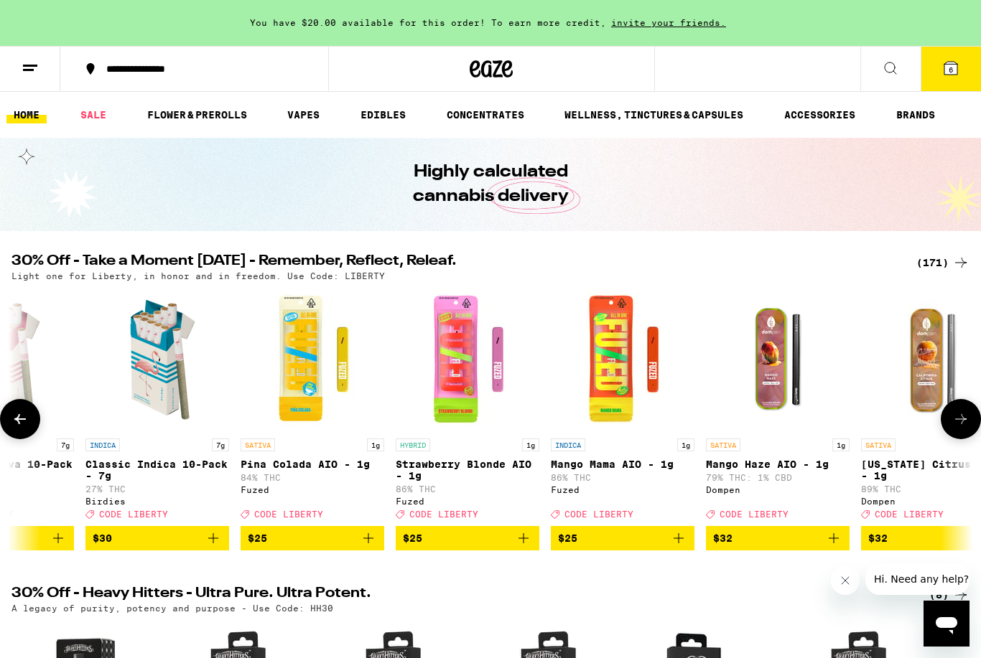
click at [22, 426] on icon at bounding box center [19, 419] width 17 height 17
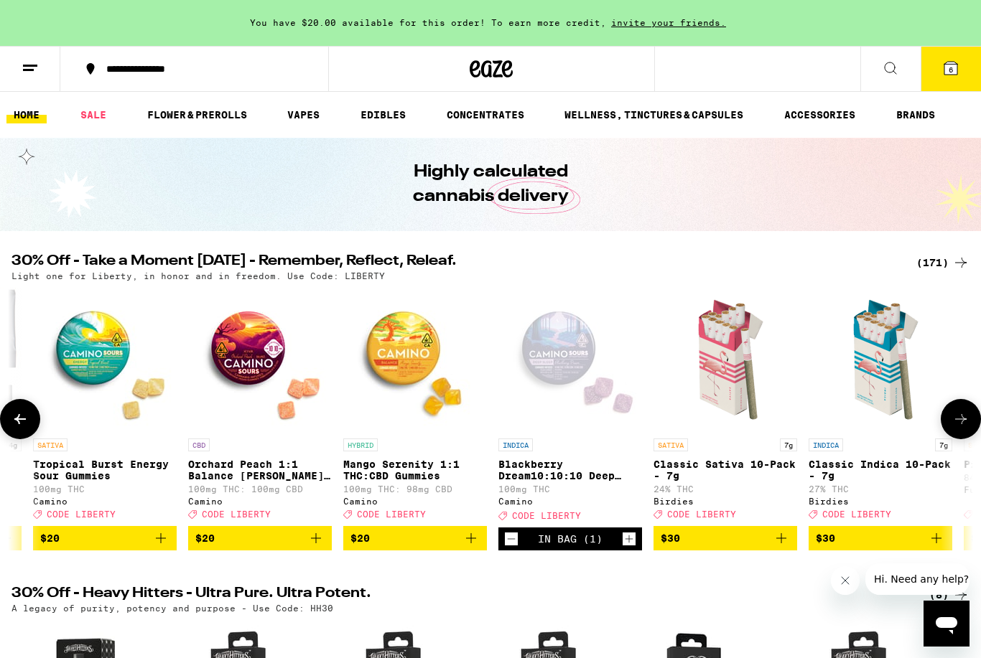
scroll to position [0, 365]
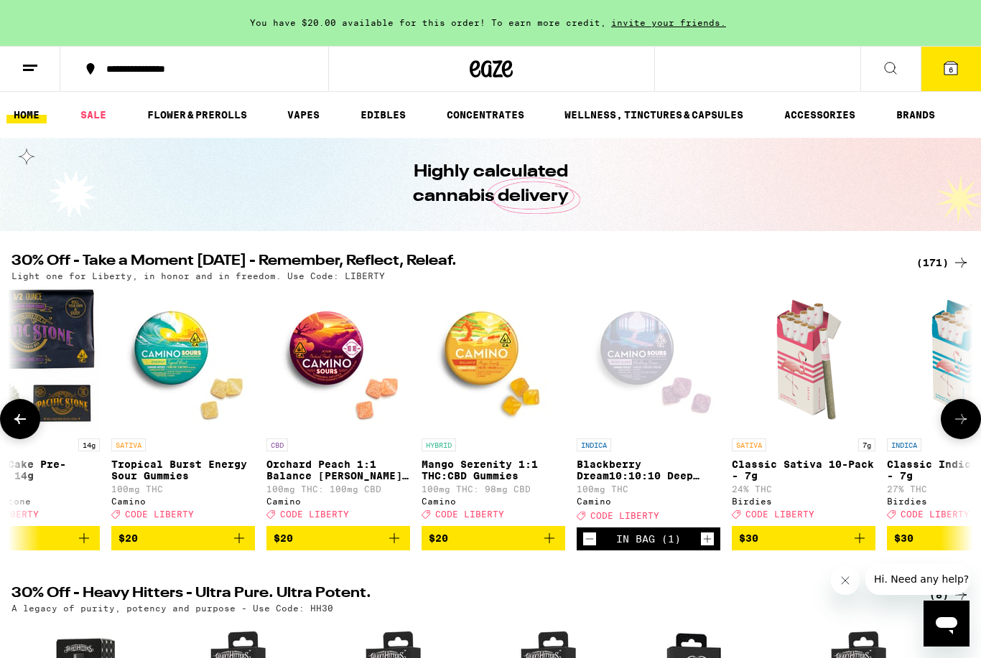
click at [22, 426] on icon at bounding box center [19, 419] width 17 height 17
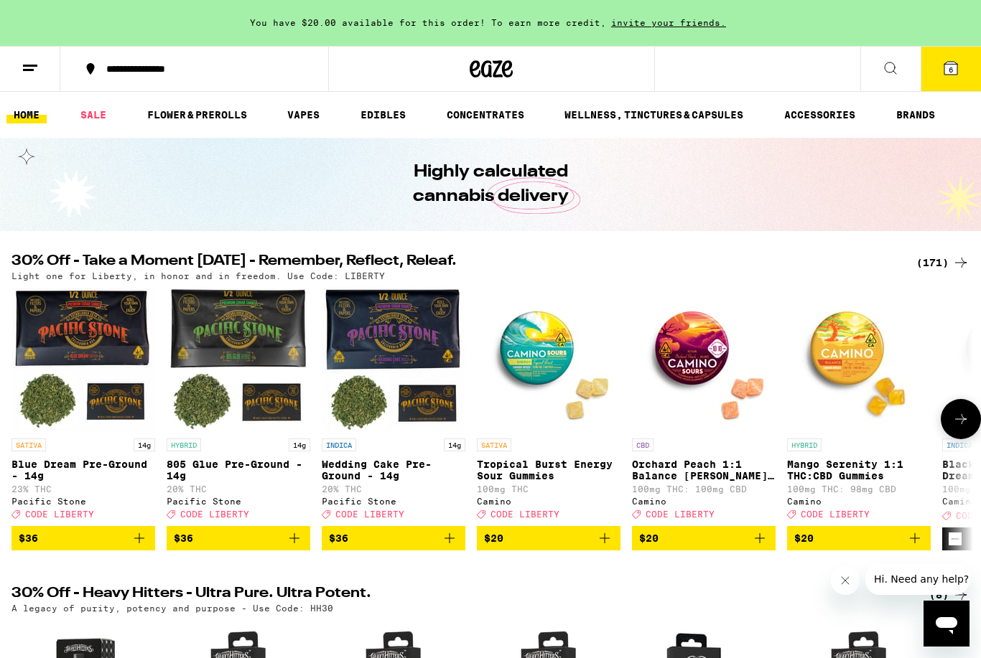
scroll to position [0, -436]
click at [953, 73] on icon at bounding box center [950, 68] width 13 height 13
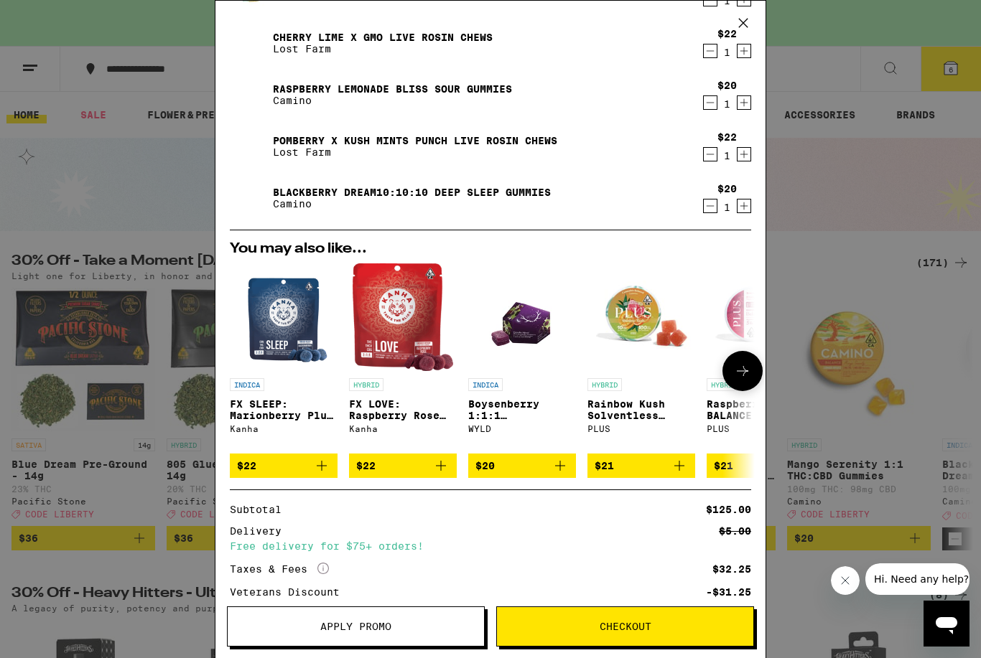
scroll to position [181, 0]
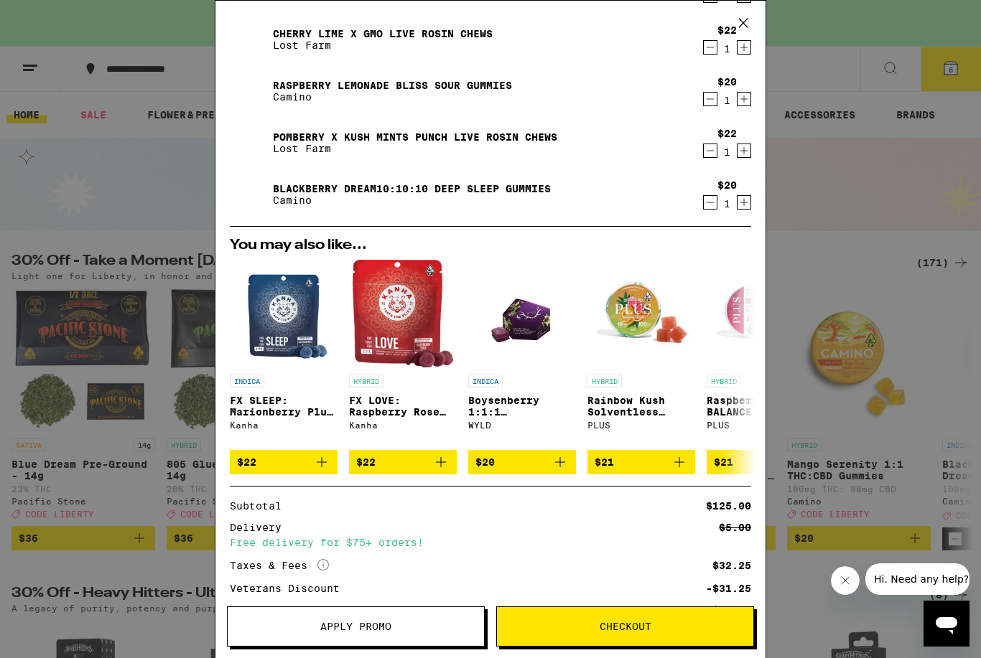
click at [316, 620] on button "Apply Promo" at bounding box center [356, 627] width 258 height 40
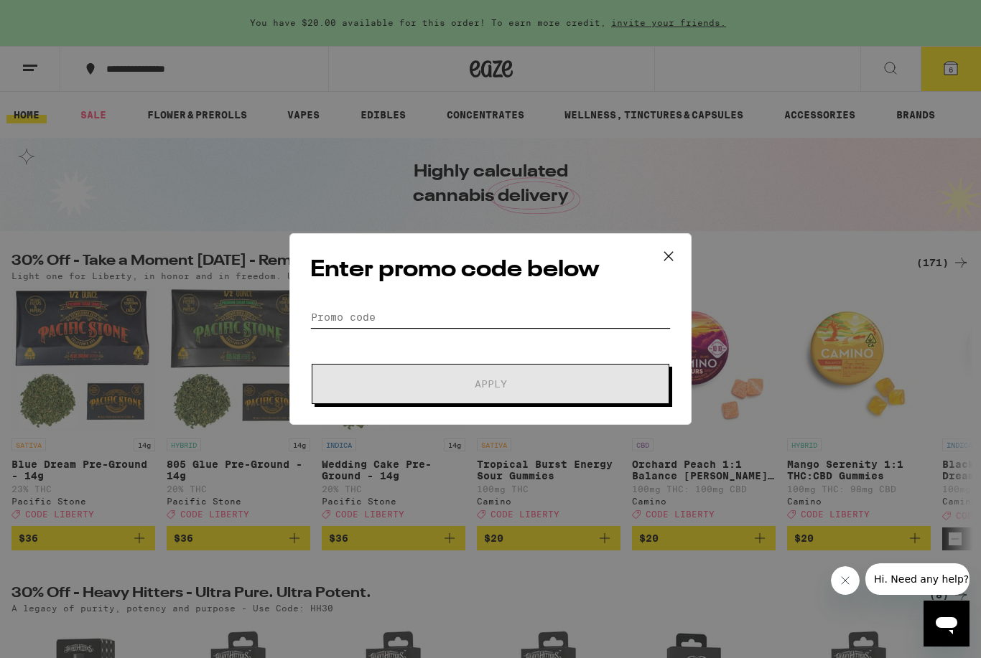
click at [390, 316] on input "Promo Code" at bounding box center [490, 317] width 360 height 22
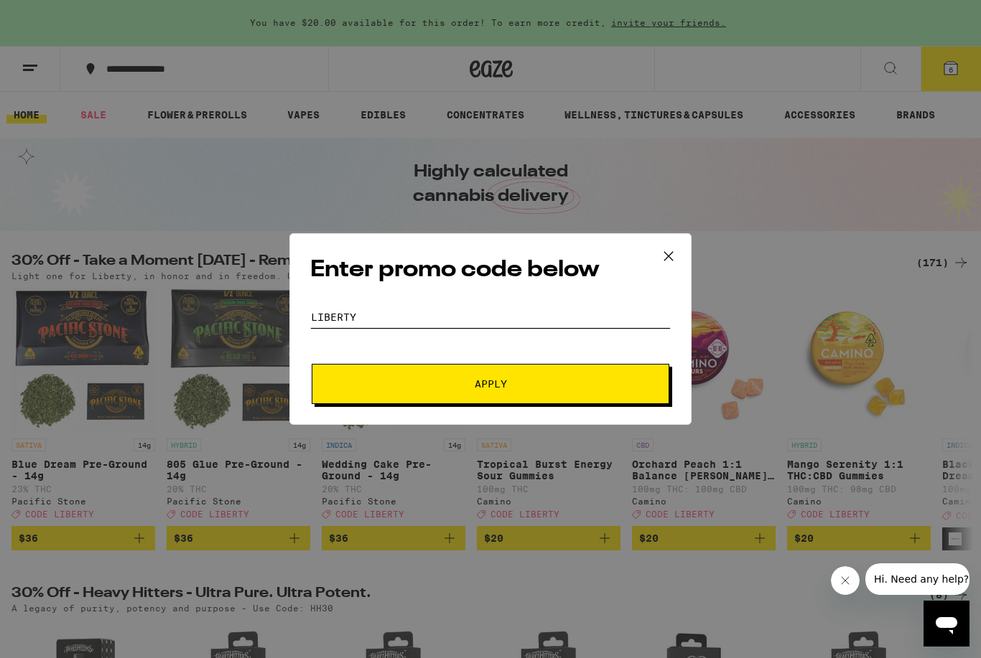
type input "Liberty"
click at [490, 385] on button "Apply" at bounding box center [490, 384] width 357 height 40
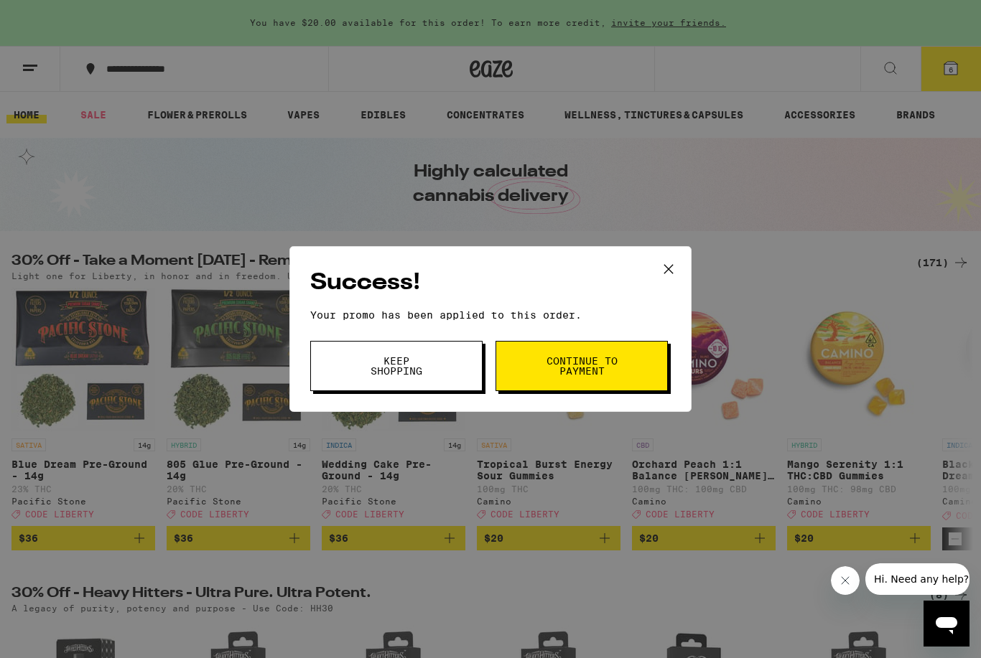
click at [575, 373] on span "Continue to payment" at bounding box center [581, 366] width 73 height 20
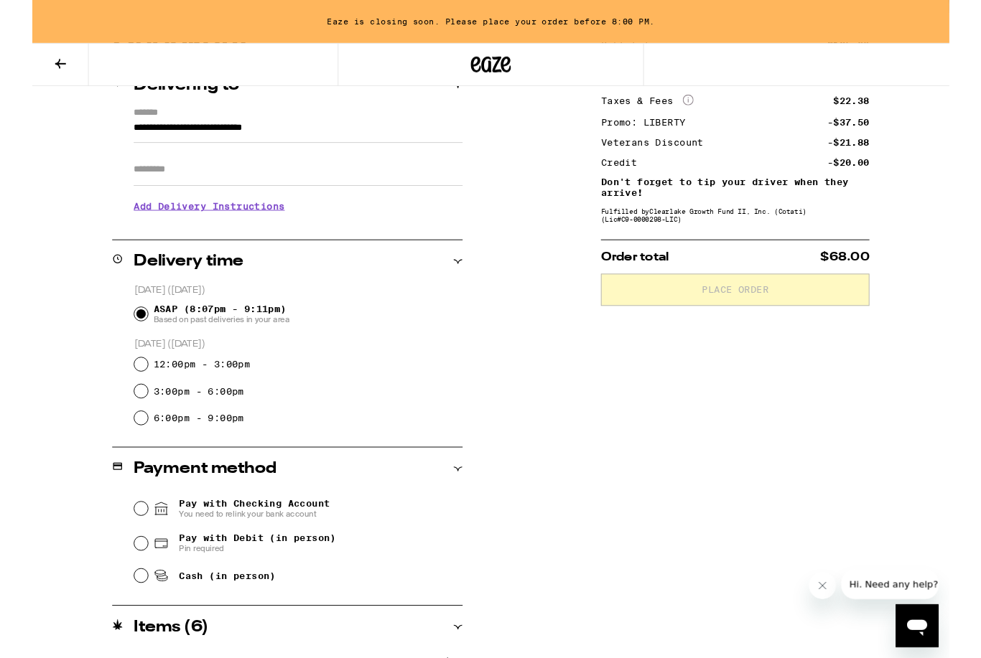
scroll to position [190, 0]
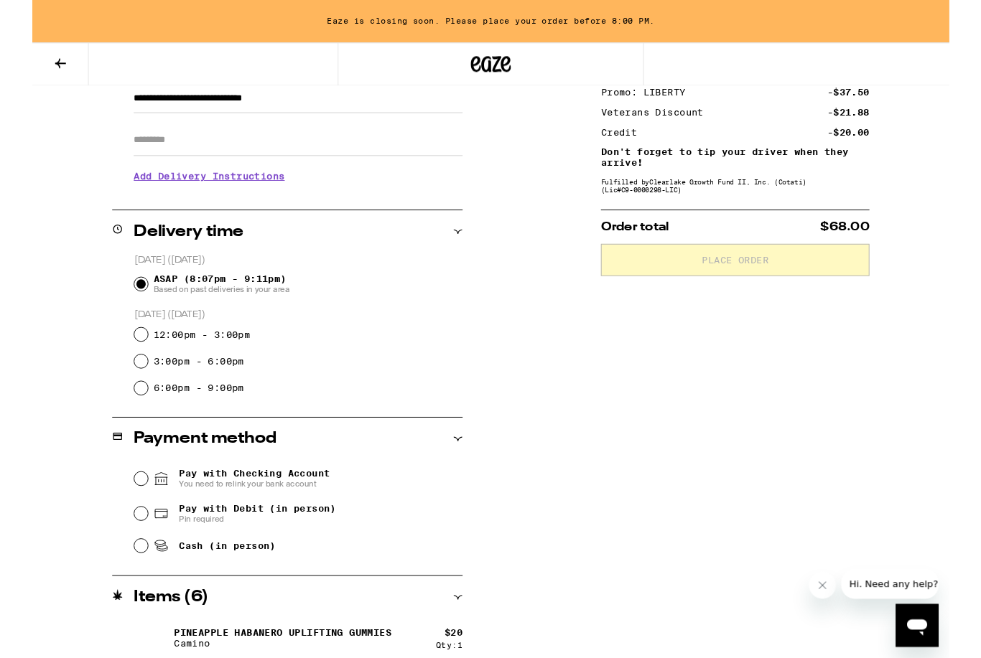
click at [536, 469] on div "**********" at bounding box center [490, 486] width 981 height 978
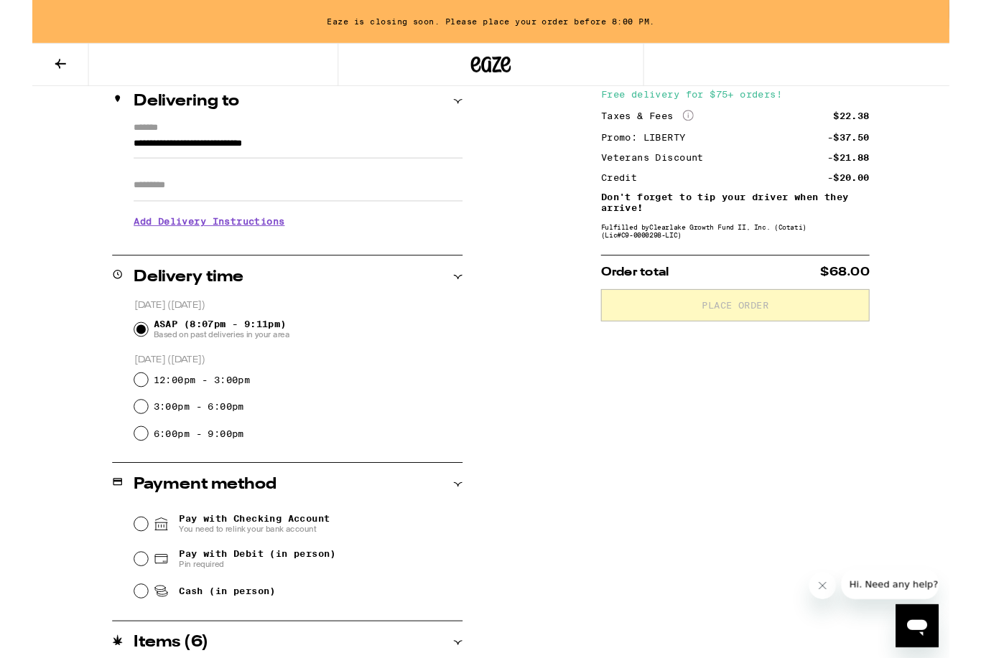
scroll to position [179, 0]
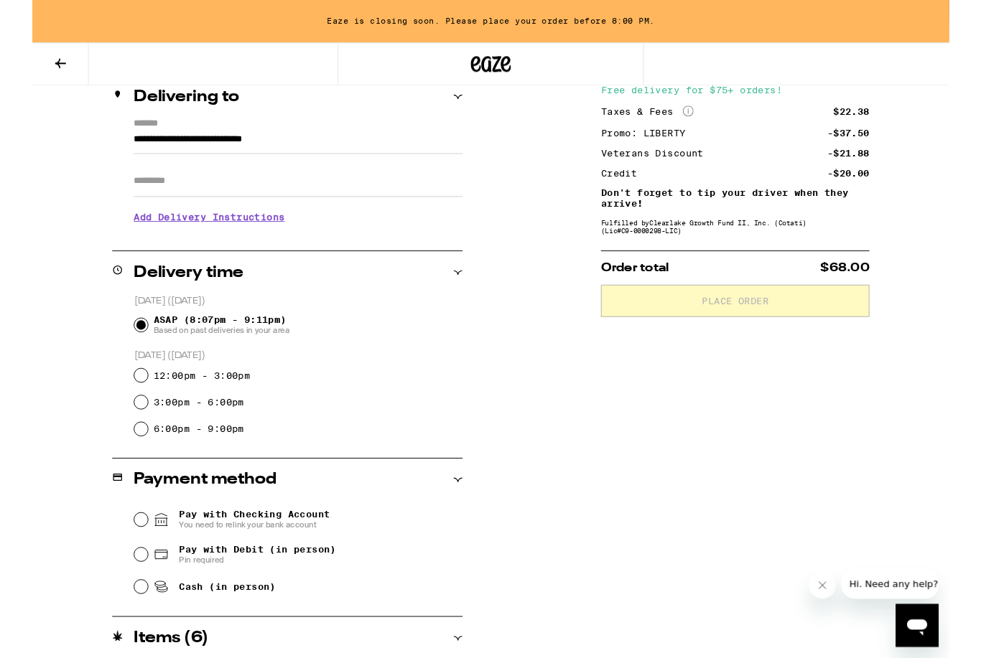
click at [113, 601] on input "Pay with Debit (in person) Pin required" at bounding box center [116, 593] width 14 height 14
radio input "true"
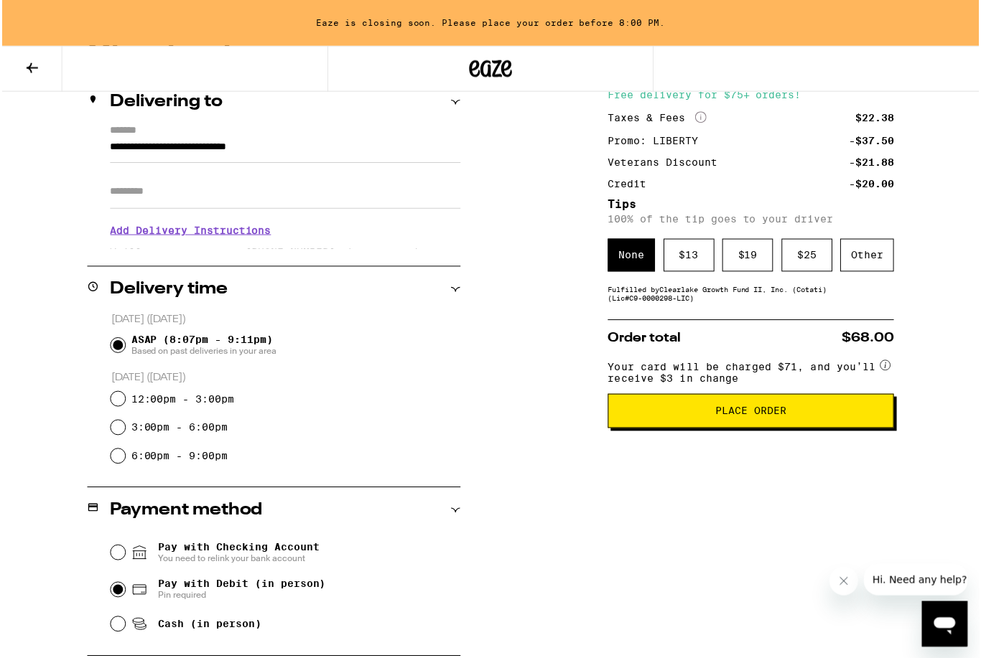
scroll to position [136, 0]
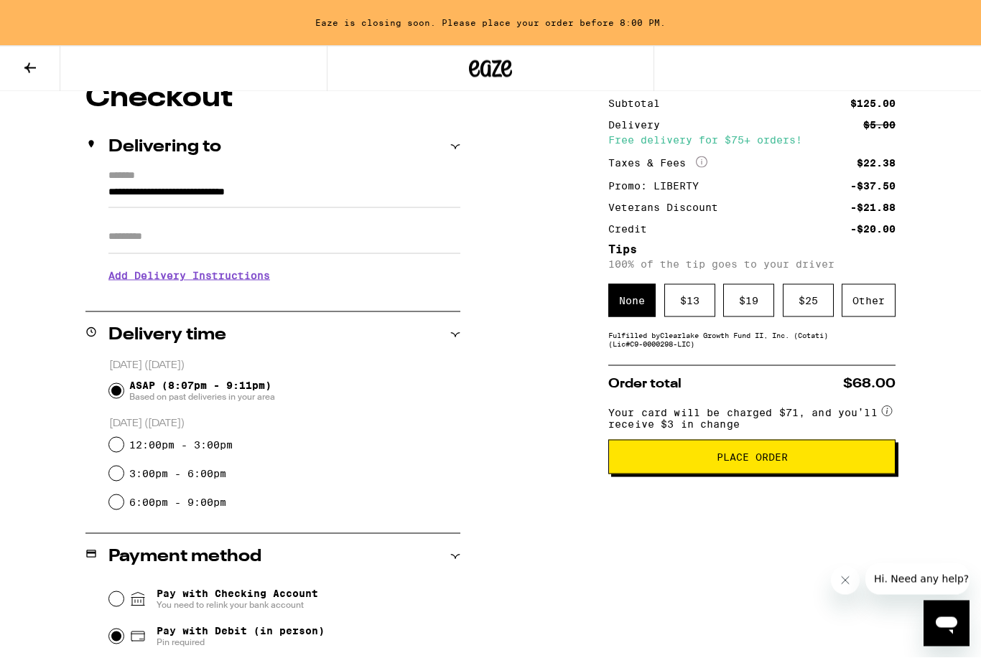
click at [0, 0] on html "**********" at bounding box center [490, 462] width 981 height 1197
click at [749, 474] on button "Place Order" at bounding box center [751, 456] width 287 height 34
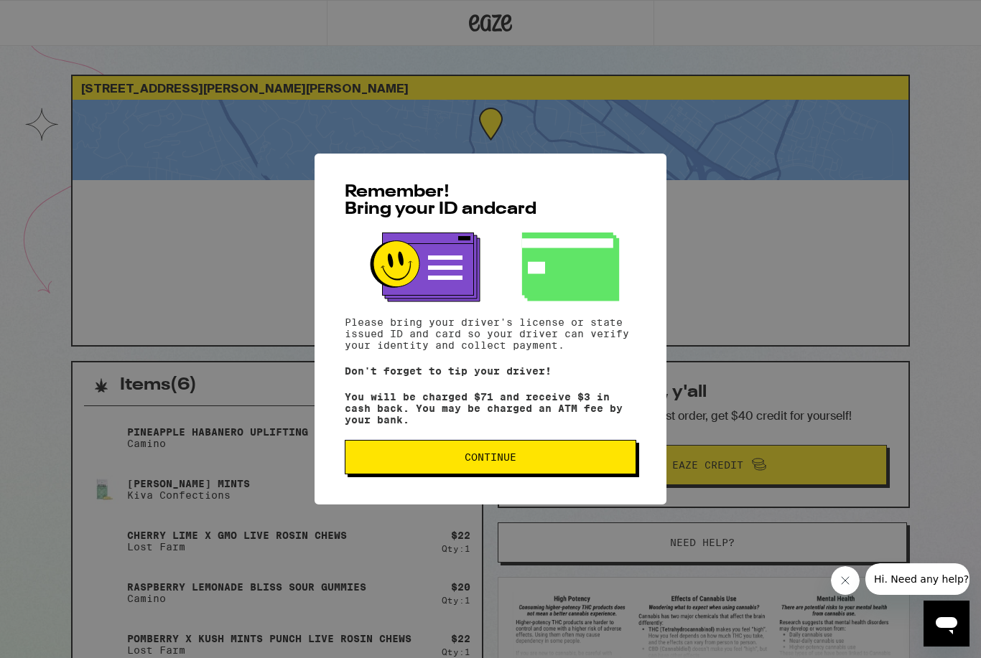
click at [548, 462] on span "Continue" at bounding box center [490, 457] width 267 height 10
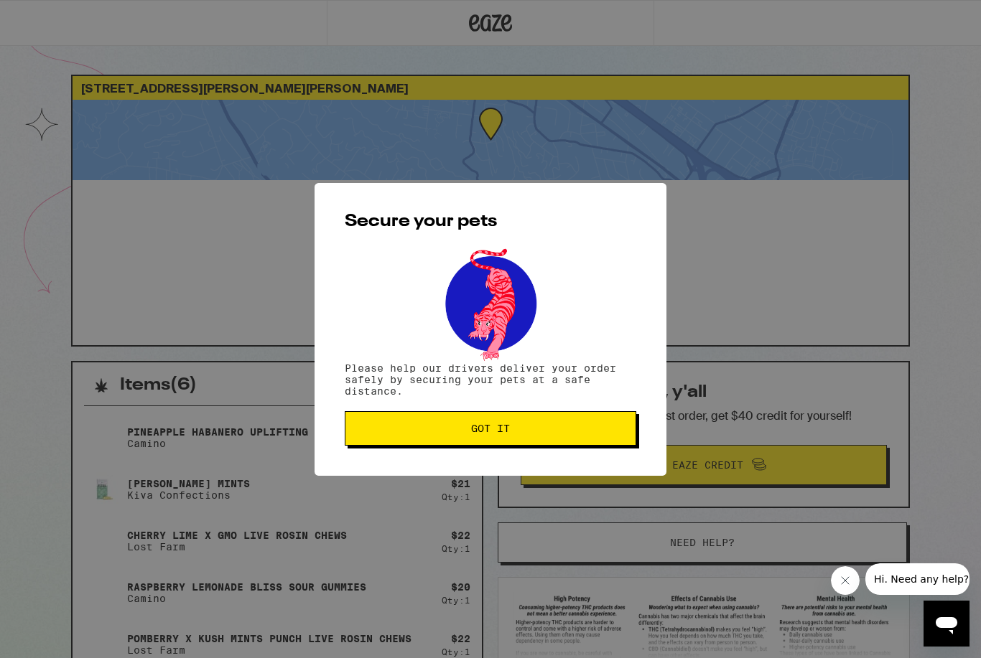
click at [536, 442] on button "Got it" at bounding box center [490, 428] width 291 height 34
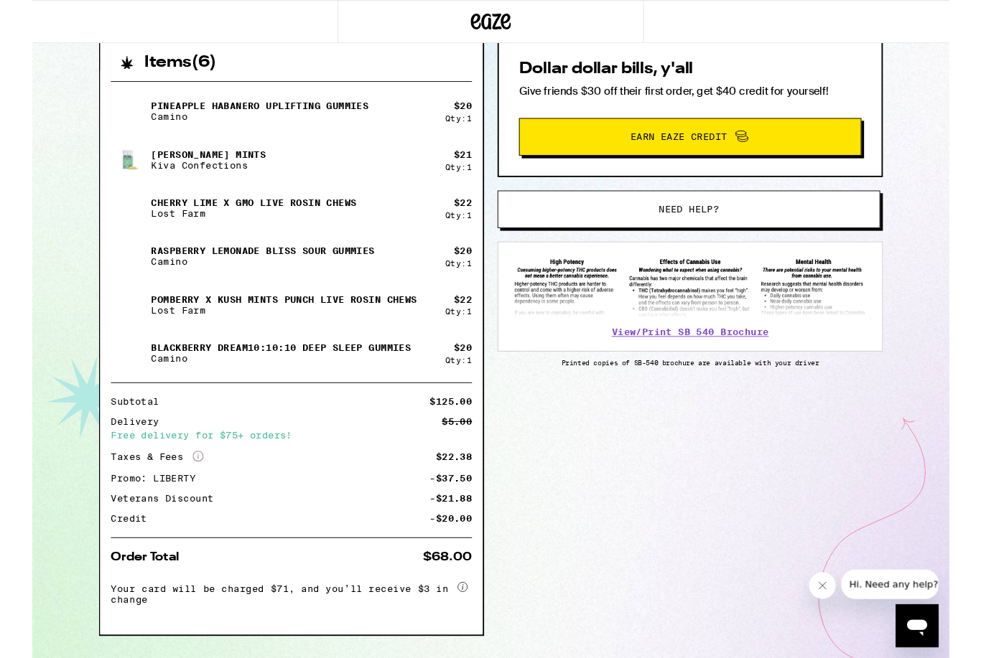
scroll to position [360, 0]
